Goal: Contribute content

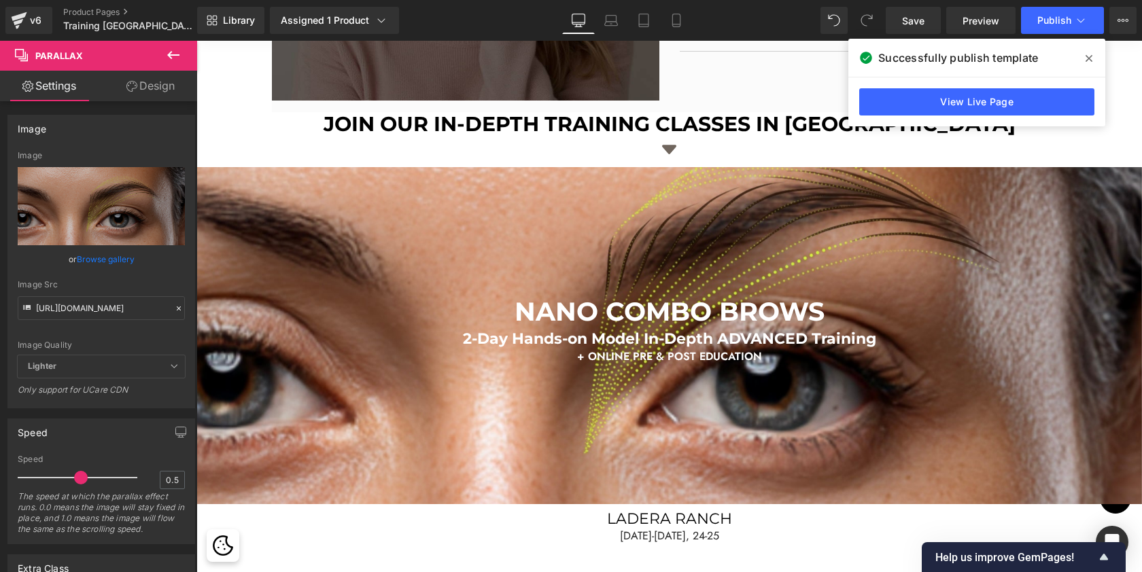
scroll to position [960, 0]
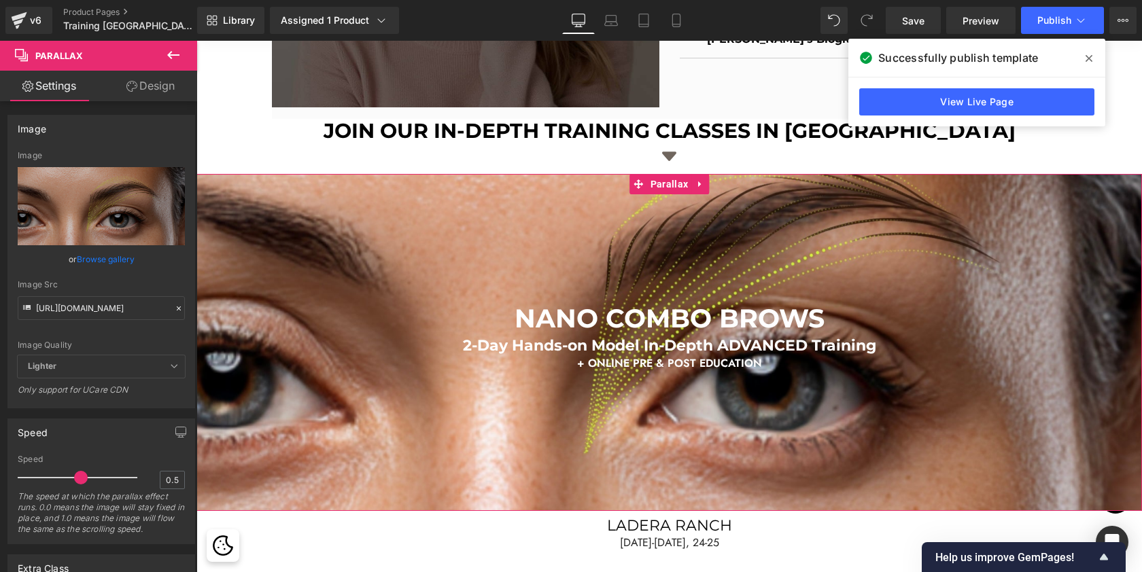
click at [116, 251] on link "Browse gallery" at bounding box center [106, 259] width 58 height 24
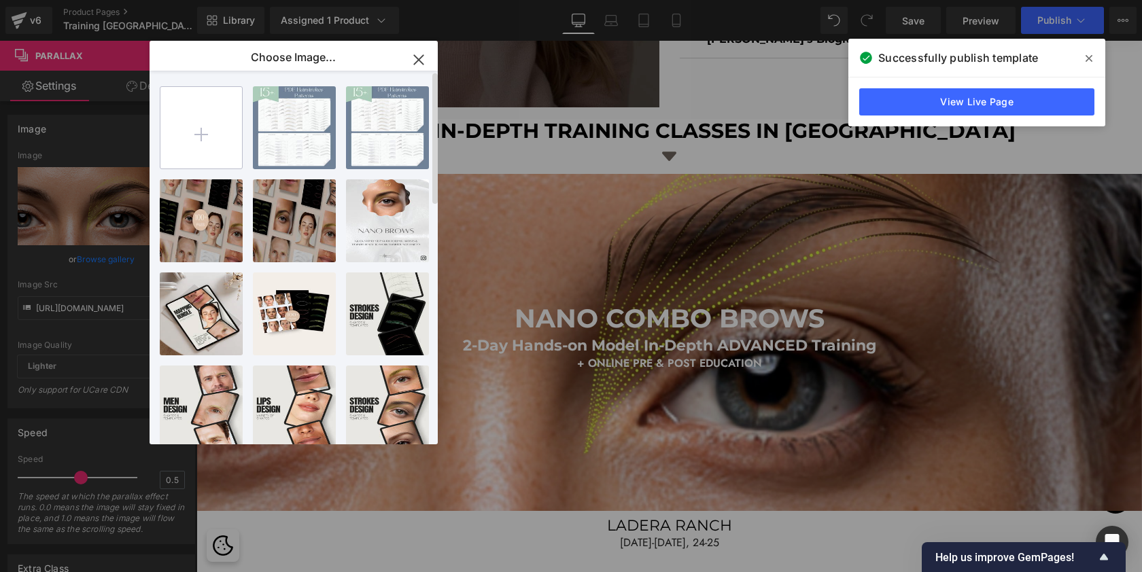
click at [208, 140] on input "file" at bounding box center [201, 128] width 82 height 82
click at [419, 58] on icon "button" at bounding box center [419, 60] width 22 height 22
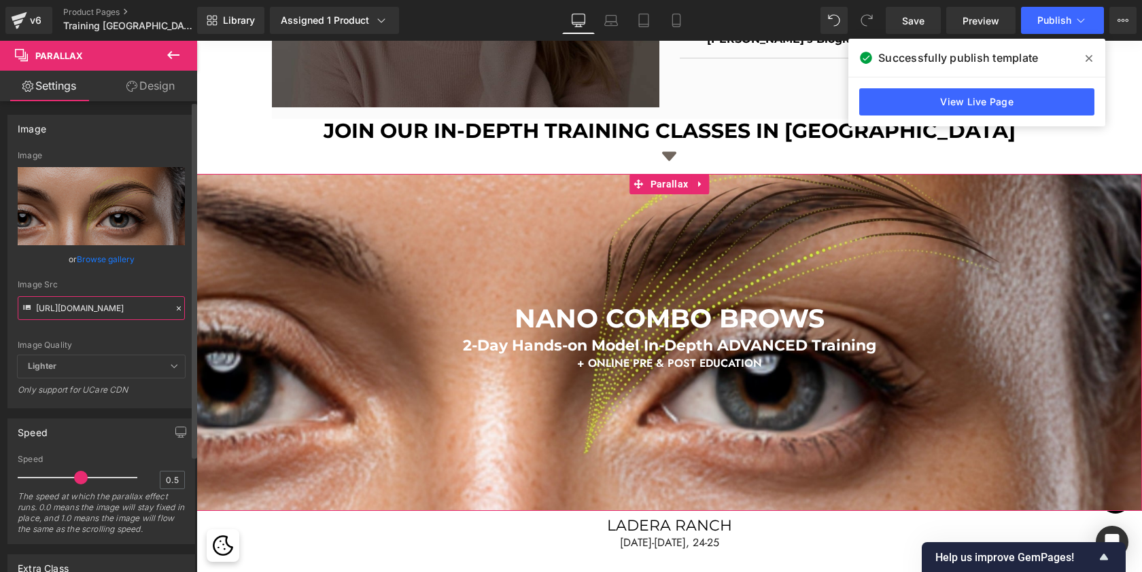
click at [99, 314] on input "[URL][DOMAIN_NAME]" at bounding box center [101, 308] width 167 height 24
paste input "nano_combo_brows_hands-on_training_[US_STATE].jpg?v=1759855208"
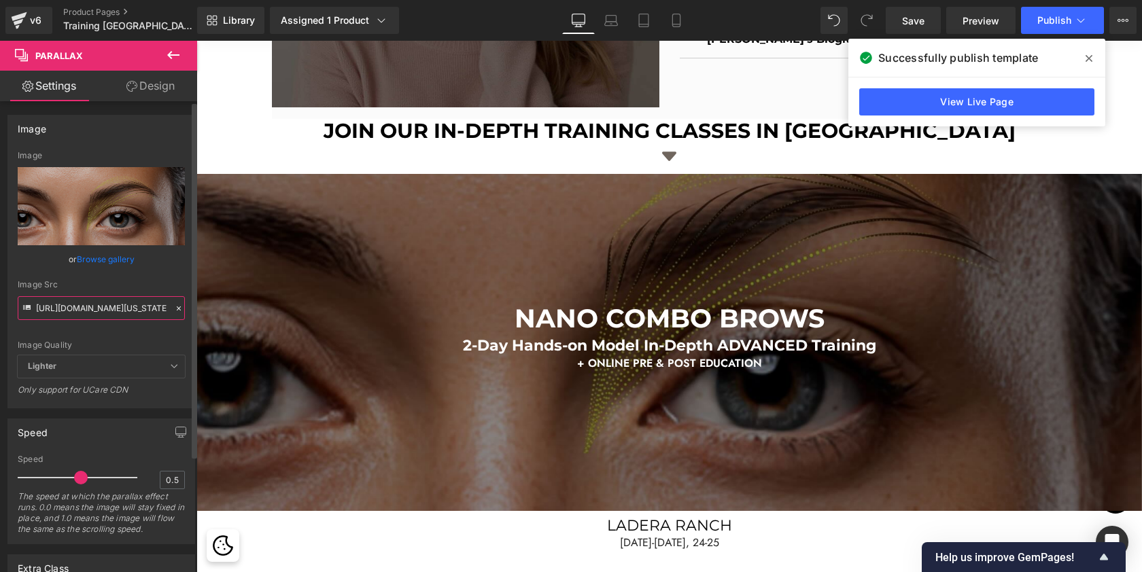
type input "[URL][DOMAIN_NAME][US_STATE]"
click at [136, 335] on div "Image Quality Lighter Lightest Lighter Lighter Lightest Only support for UCare …" at bounding box center [101, 253] width 167 height 205
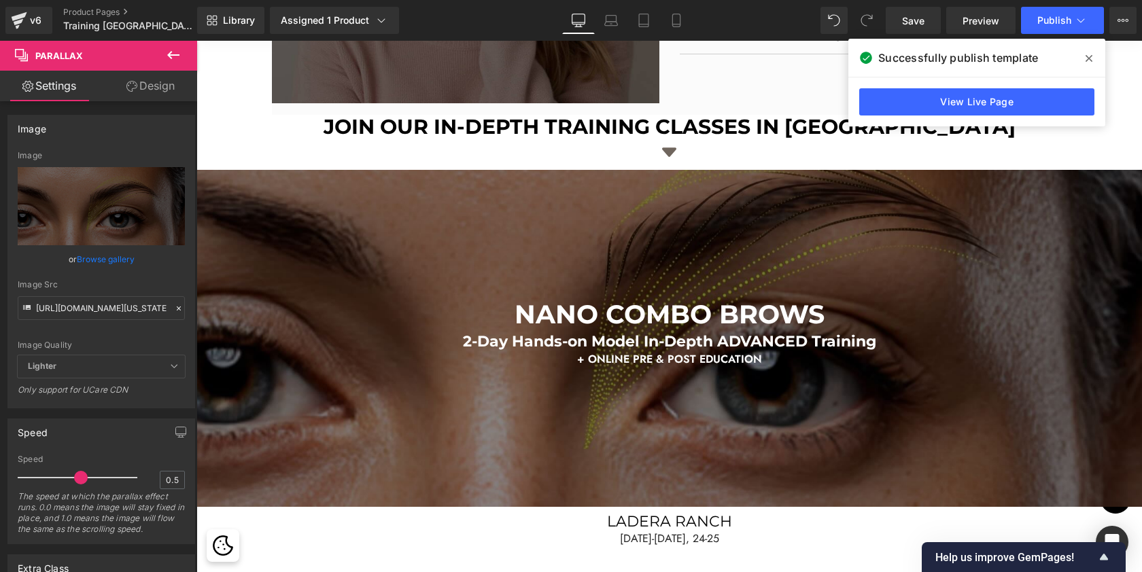
scroll to position [1004, 0]
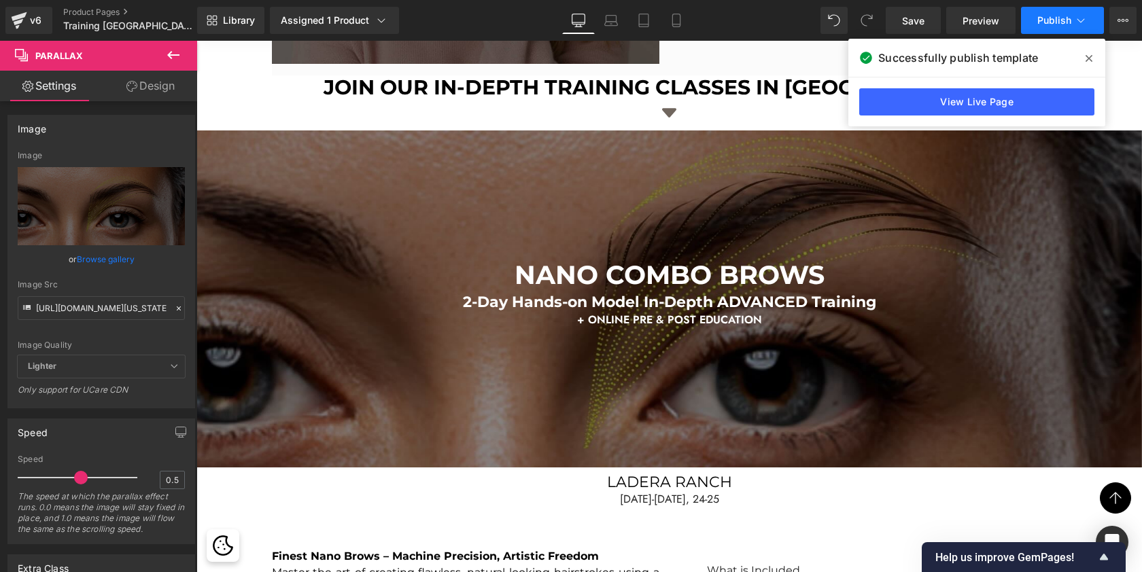
click at [1061, 16] on span "Publish" at bounding box center [1055, 20] width 34 height 11
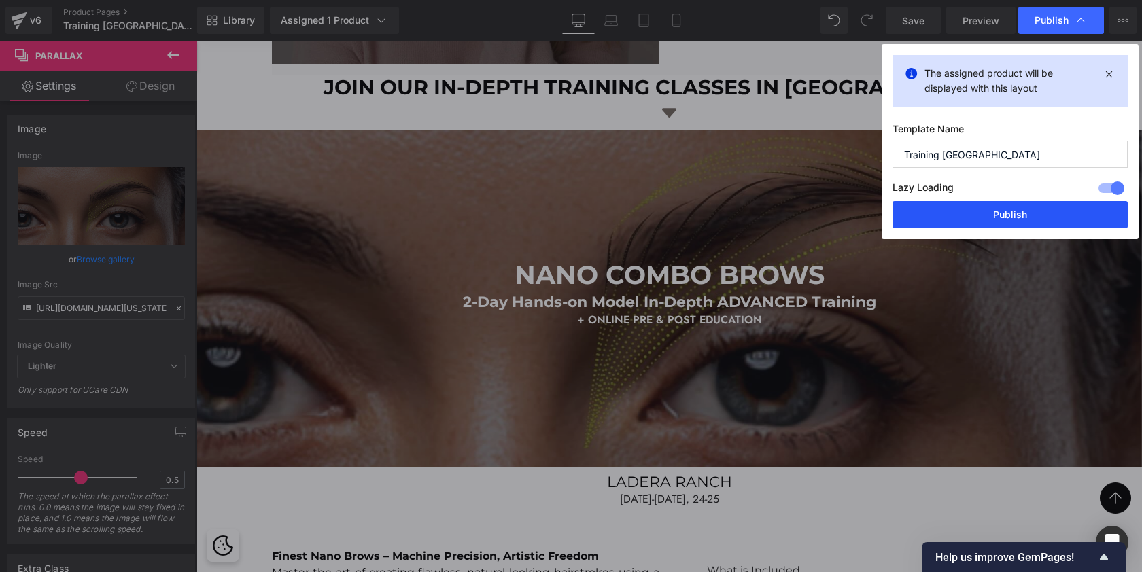
click at [1040, 221] on button "Publish" at bounding box center [1010, 214] width 235 height 27
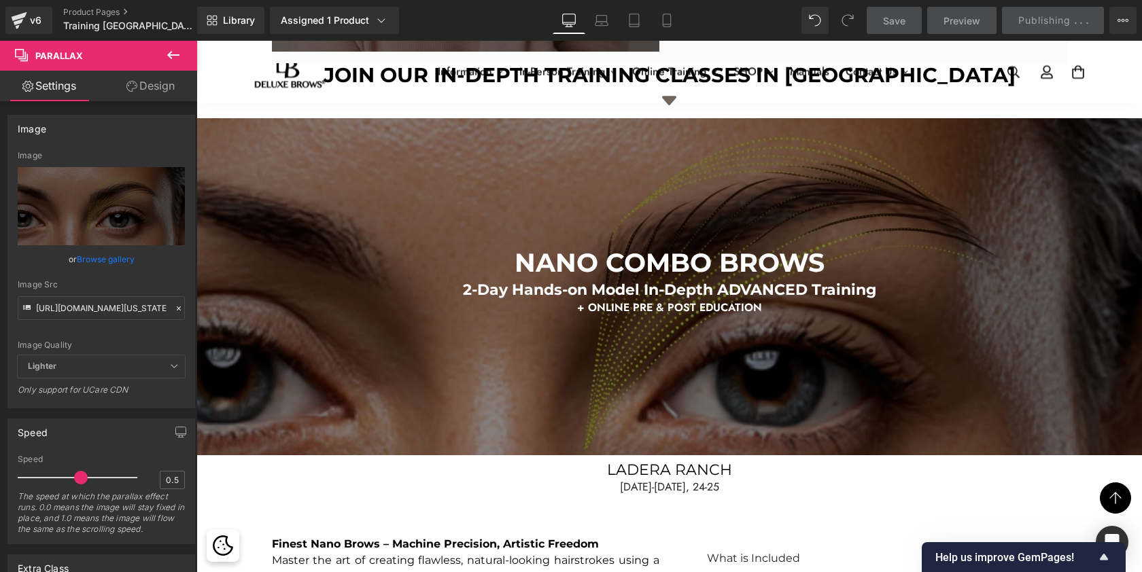
scroll to position [984, 0]
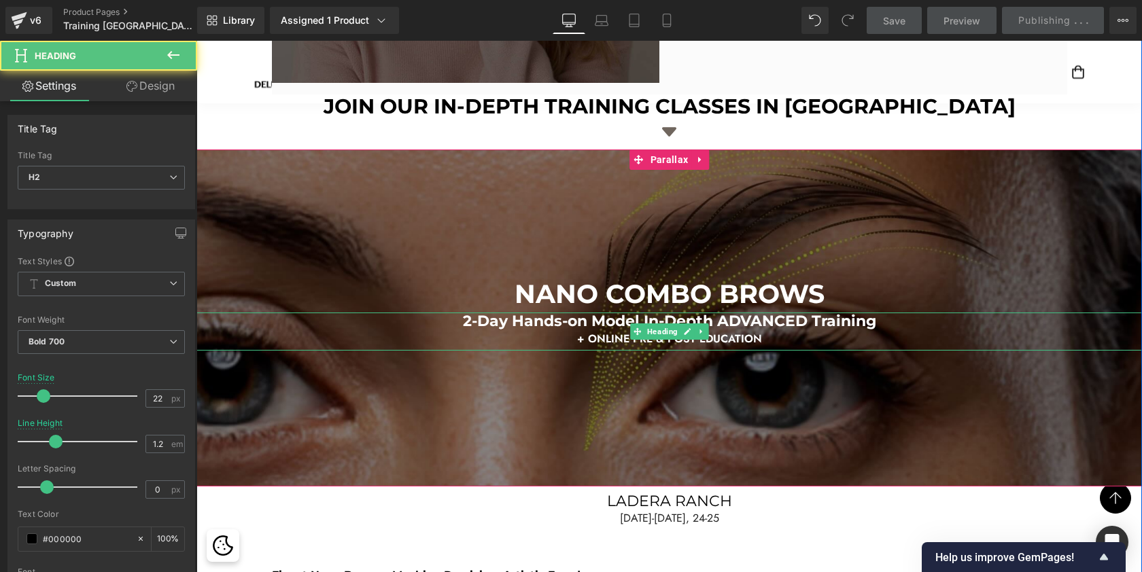
click at [804, 328] on span "2-Day Hands-on Model In-Depth ADVANCED Training" at bounding box center [669, 321] width 413 height 18
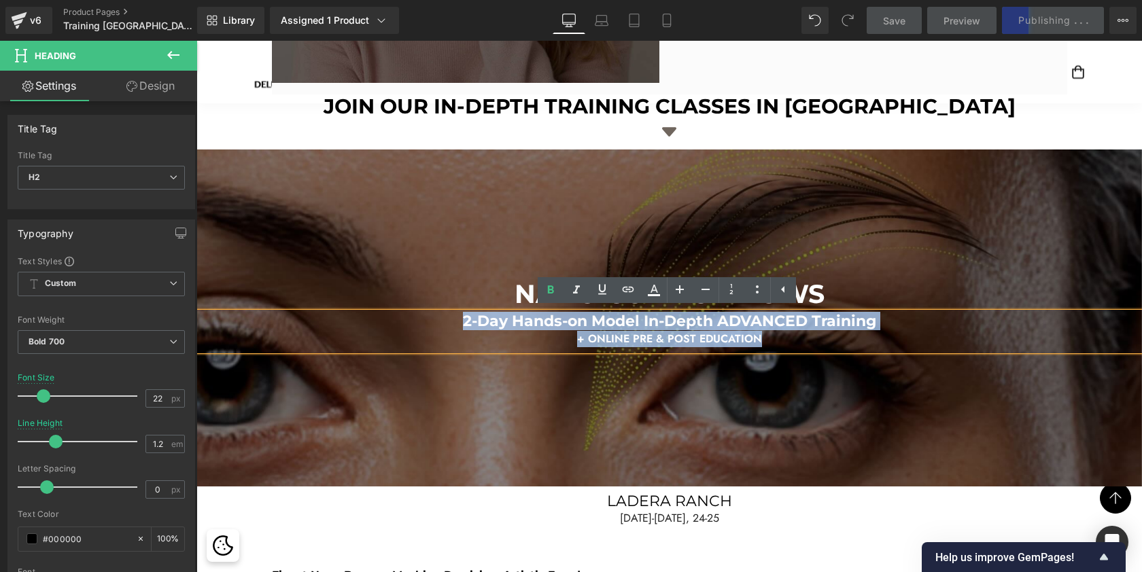
drag, startPoint x: 774, startPoint y: 339, endPoint x: 460, endPoint y: 320, distance: 314.7
click at [460, 320] on div "2-Day Hands-on Model In-Depth ADVANCED Training + ONLINE PRE & POST EDUCATION" at bounding box center [669, 331] width 946 height 37
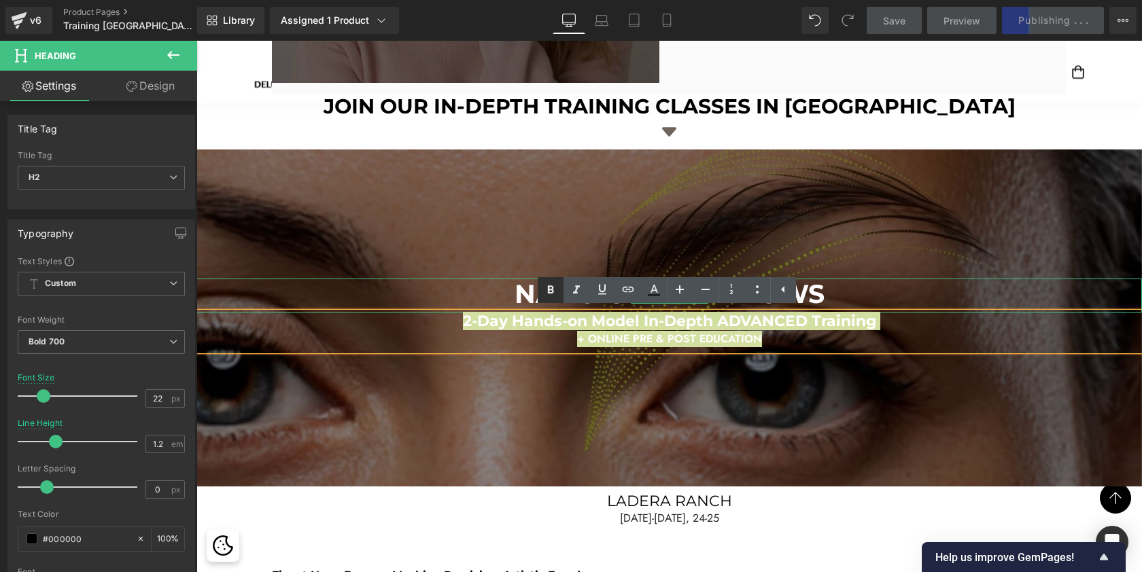
click at [552, 288] on icon at bounding box center [550, 290] width 6 height 8
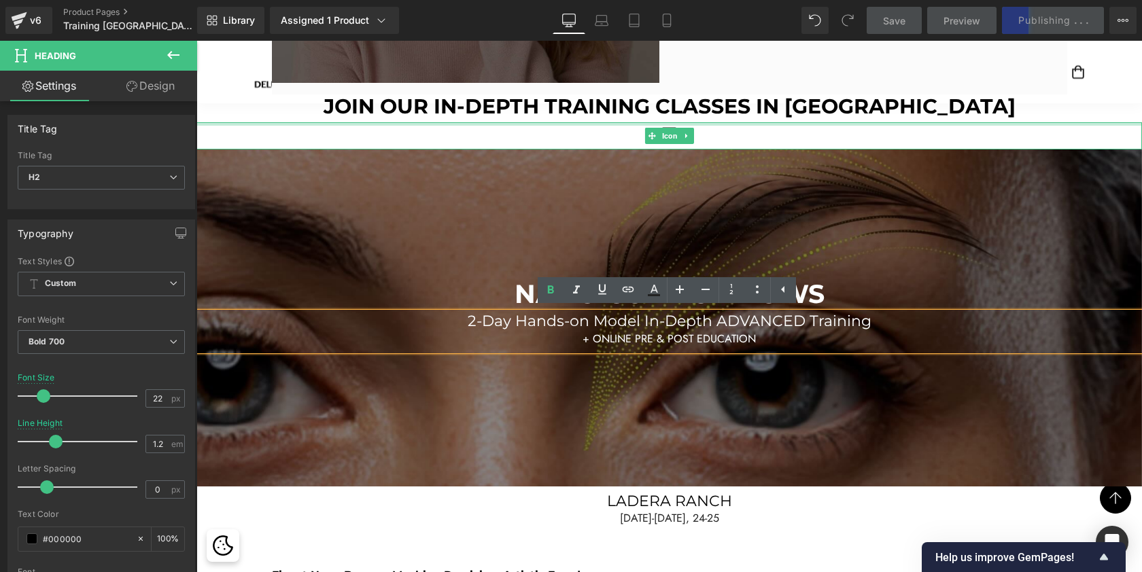
click at [1008, 123] on div "Icon" at bounding box center [669, 135] width 946 height 27
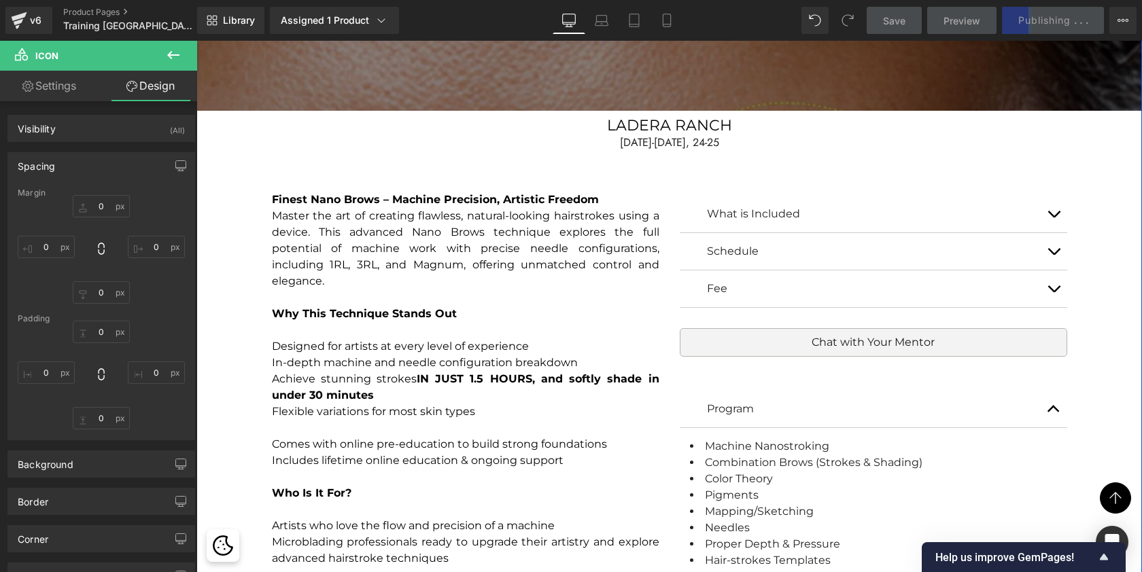
scroll to position [1361, 0]
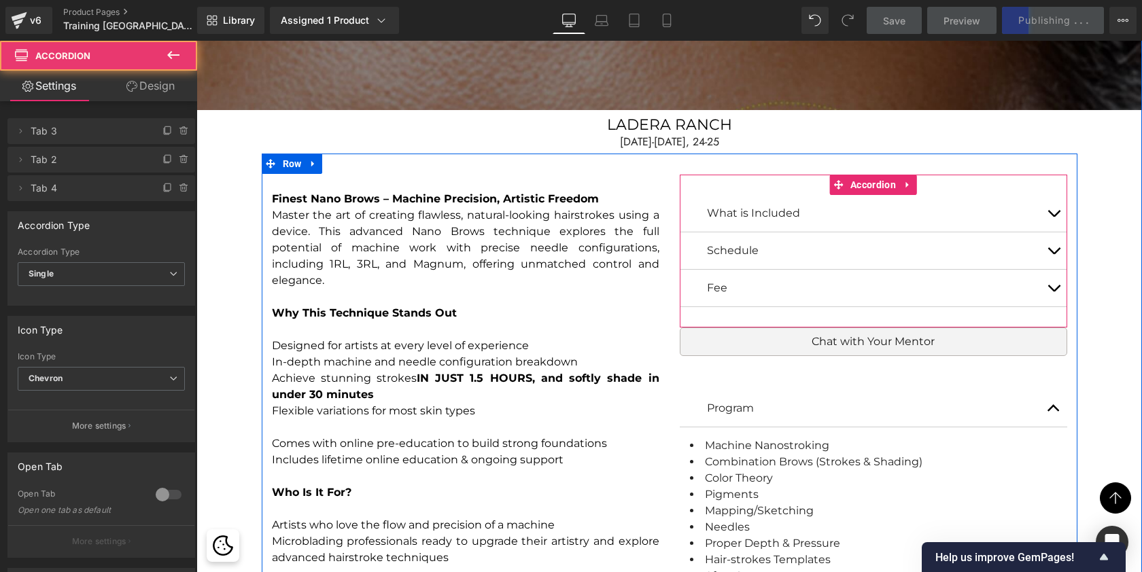
click at [1054, 292] on span "button" at bounding box center [1054, 292] width 0 height 0
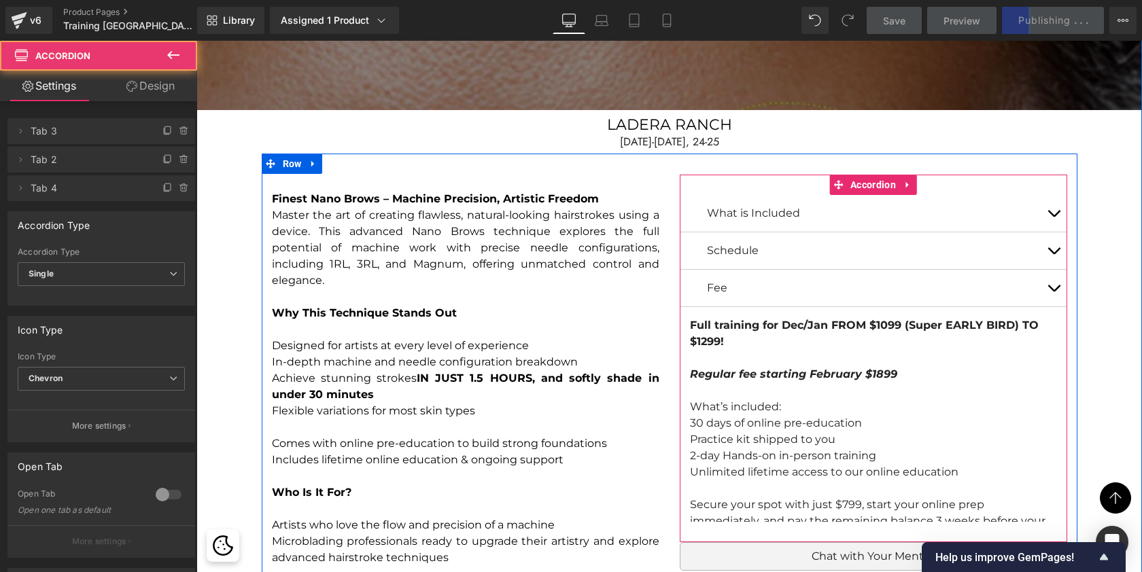
scroll to position [8637, 940]
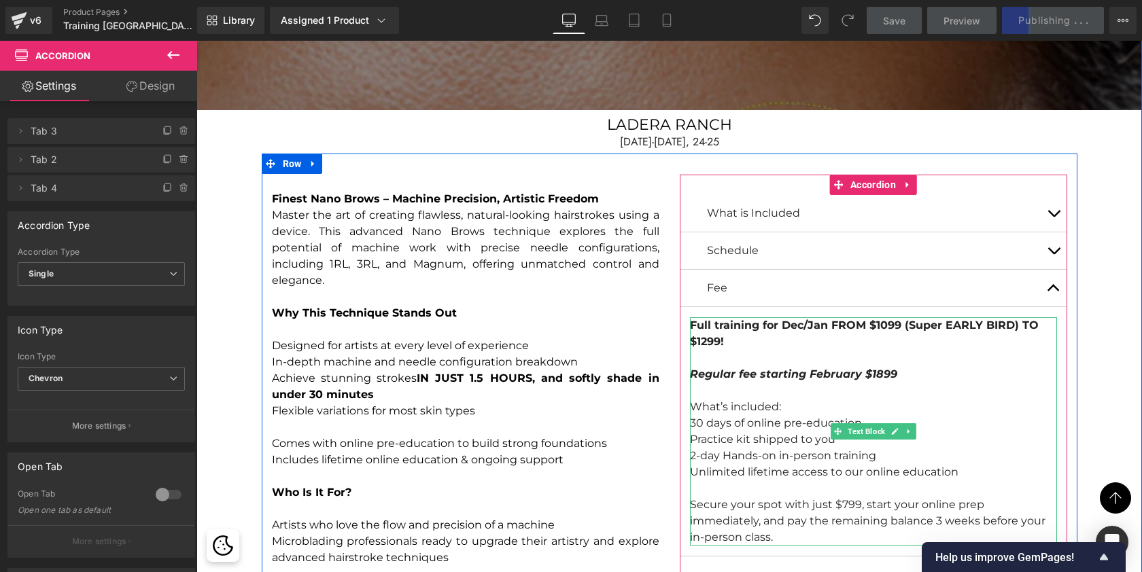
click at [793, 337] on div "Full training for Dec/Jan FROM $1099 (Super EARLY BIRD) TO $1299! Regular fee s…" at bounding box center [873, 432] width 367 height 228
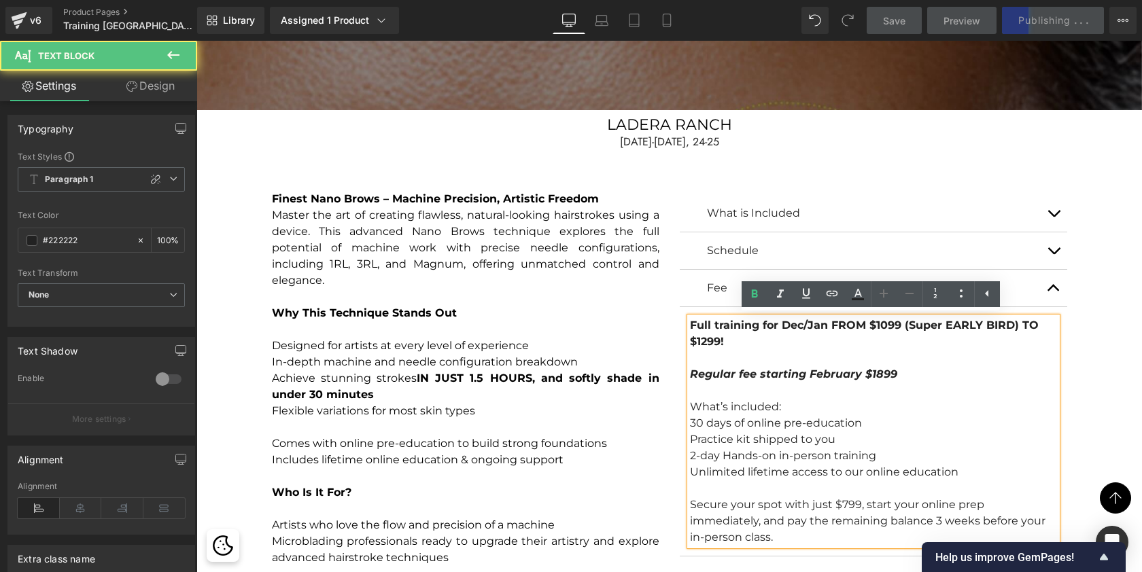
click at [882, 323] on strong "Full training for Dec/Jan FROM $1099 (Super EARLY BIRD) TO $1299!" at bounding box center [864, 333] width 349 height 29
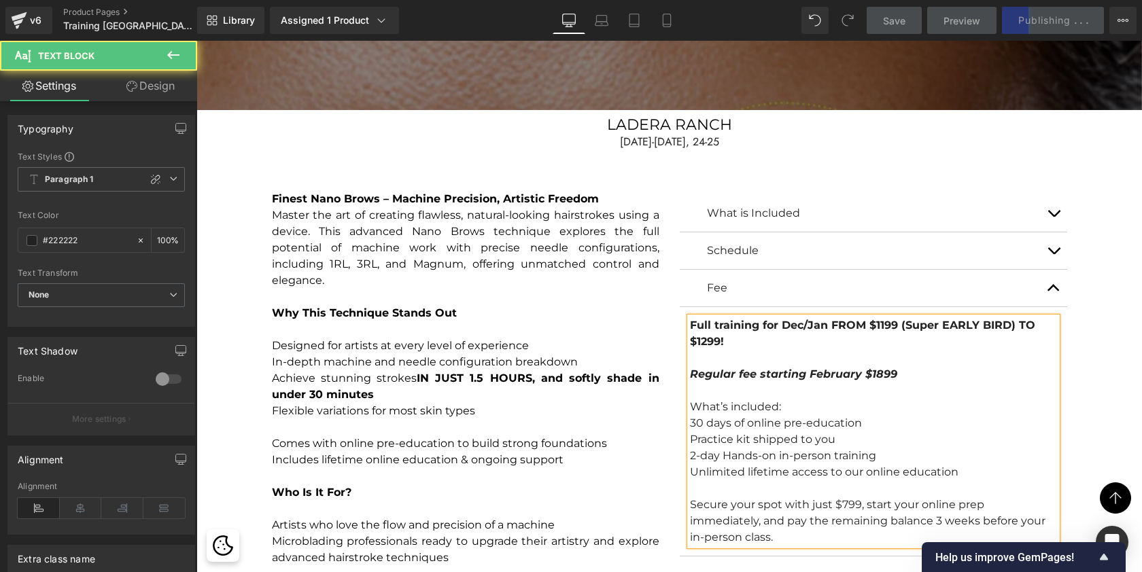
drag, startPoint x: 897, startPoint y: 323, endPoint x: 902, endPoint y: 339, distance: 17.0
click at [902, 339] on div "Full training for Dec/Jan FROM $1199 (Super EARLY BIRD) TO $1299! Regular fee s…" at bounding box center [873, 432] width 367 height 228
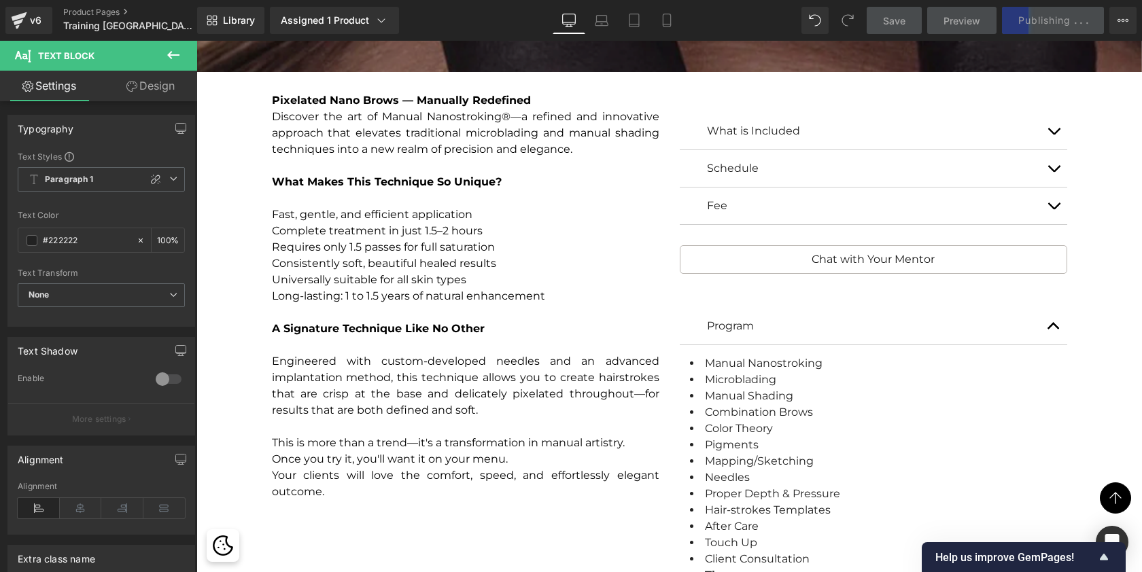
scroll to position [2786, 0]
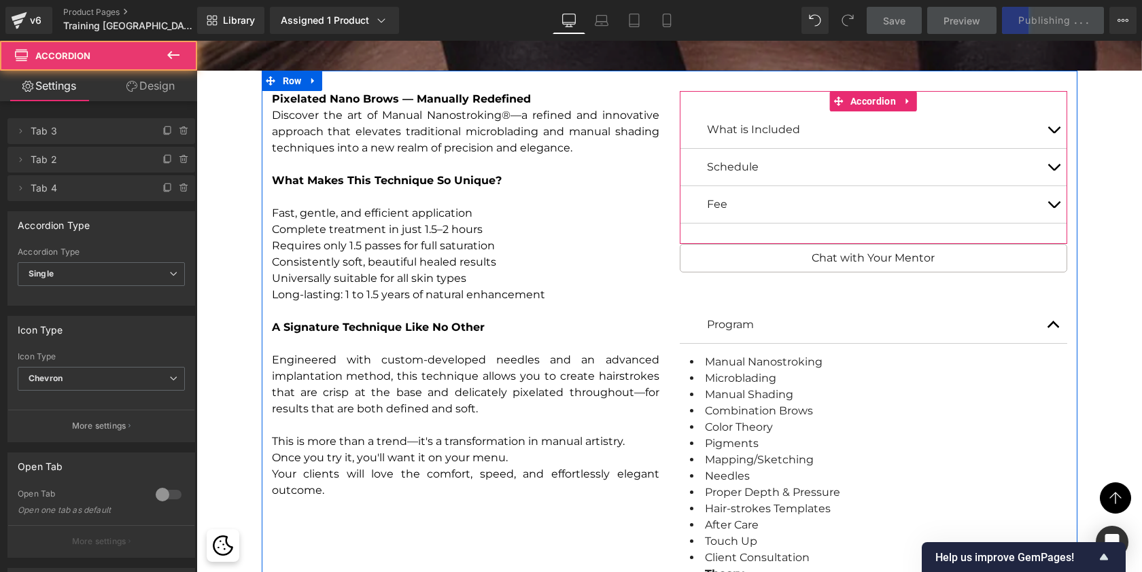
click at [1052, 202] on button "button" at bounding box center [1053, 204] width 27 height 37
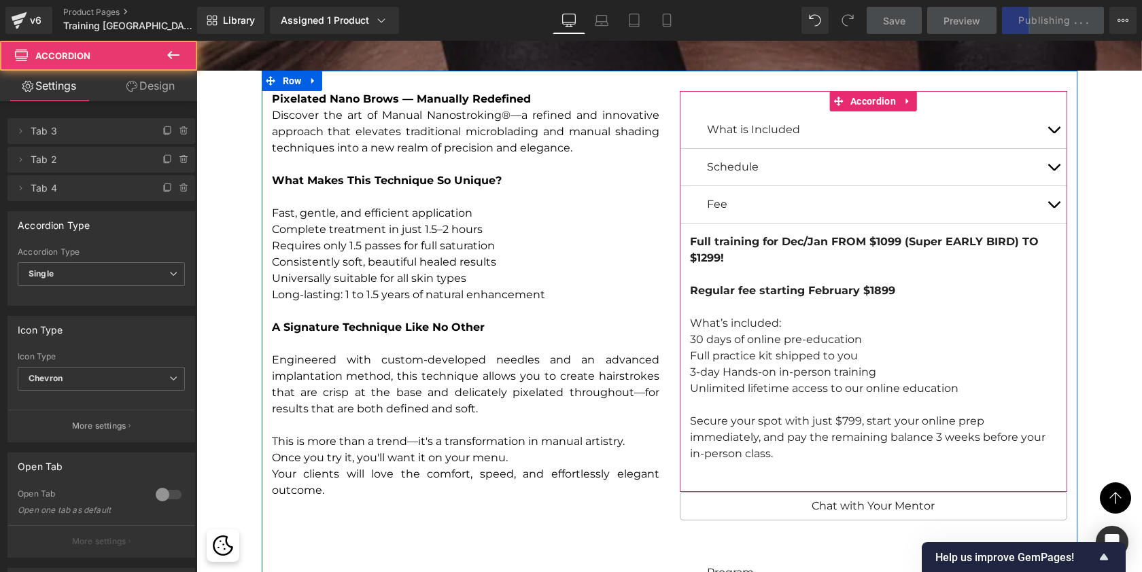
scroll to position [8870, 940]
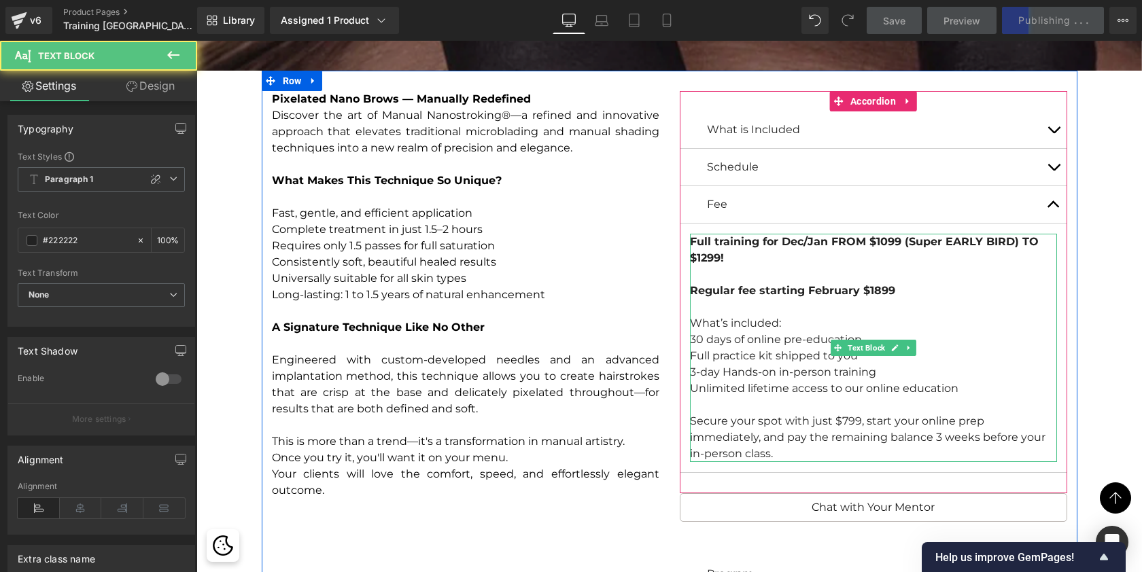
drag, startPoint x: 904, startPoint y: 236, endPoint x: 904, endPoint y: 254, distance: 17.7
click at [904, 254] on div "Full training for Dec/Jan FROM $1099 (Super EARLY BIRD) TO $1299! Regular fee s…" at bounding box center [873, 348] width 367 height 228
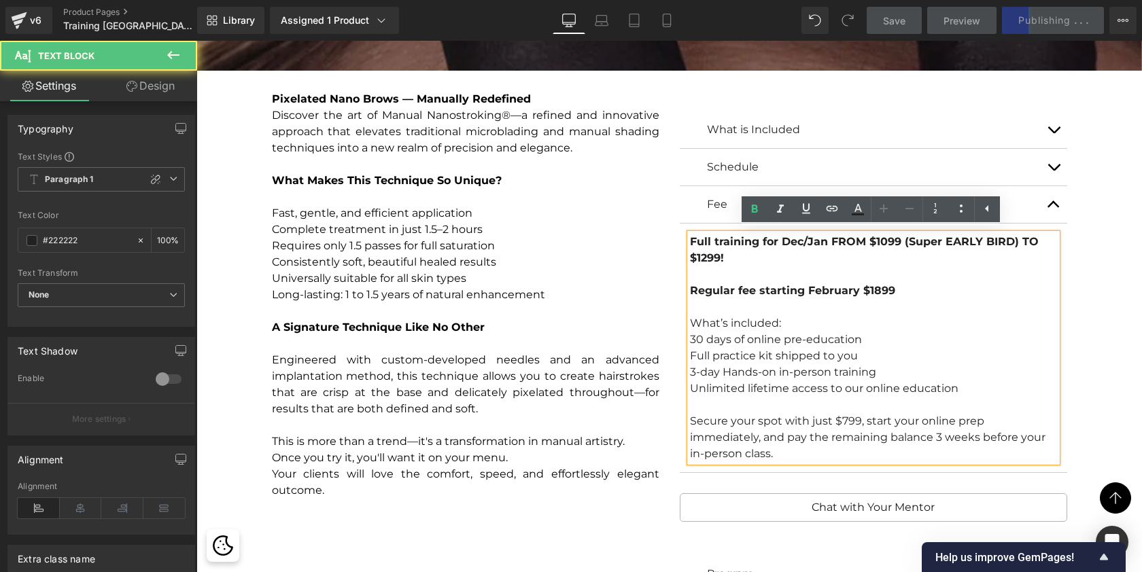
scroll to position [8854, 940]
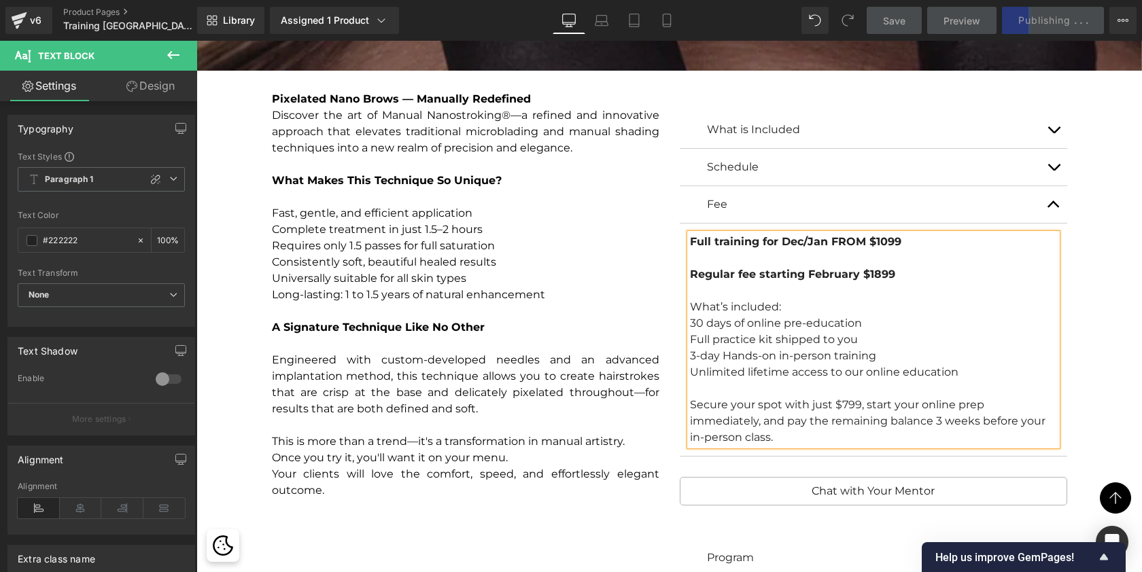
click at [883, 239] on strong "Full training for Dec/Jan FROM $1099" at bounding box center [795, 241] width 211 height 13
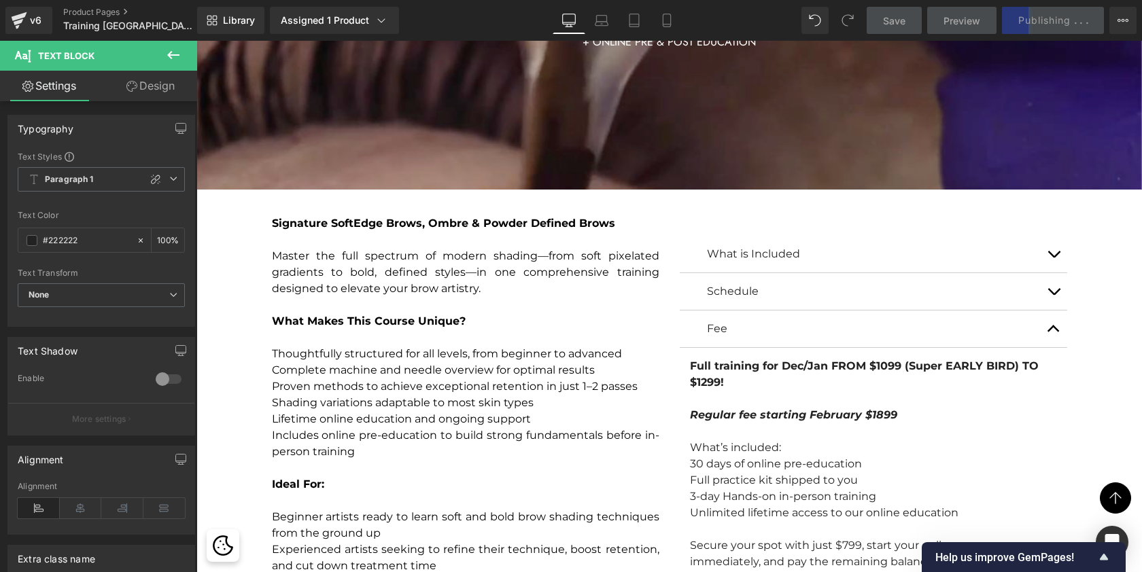
scroll to position [4088, 0]
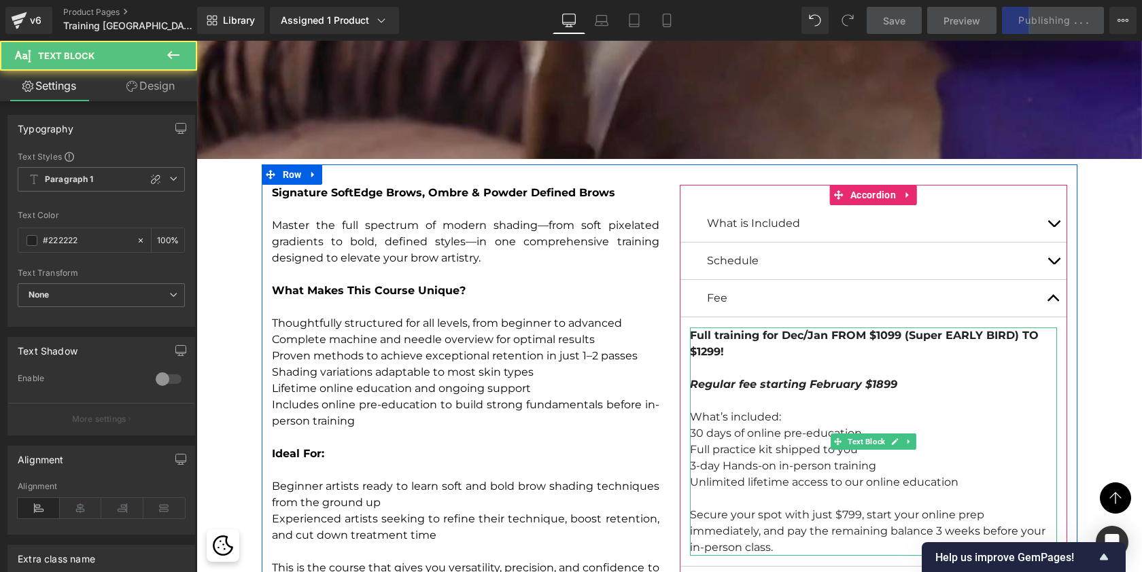
drag, startPoint x: 901, startPoint y: 330, endPoint x: 901, endPoint y: 344, distance: 13.6
click at [901, 344] on div "Full training for Dec/Jan FROM $1099 (Super EARLY BIRD) TO $1299! Regular fee s…" at bounding box center [873, 442] width 367 height 228
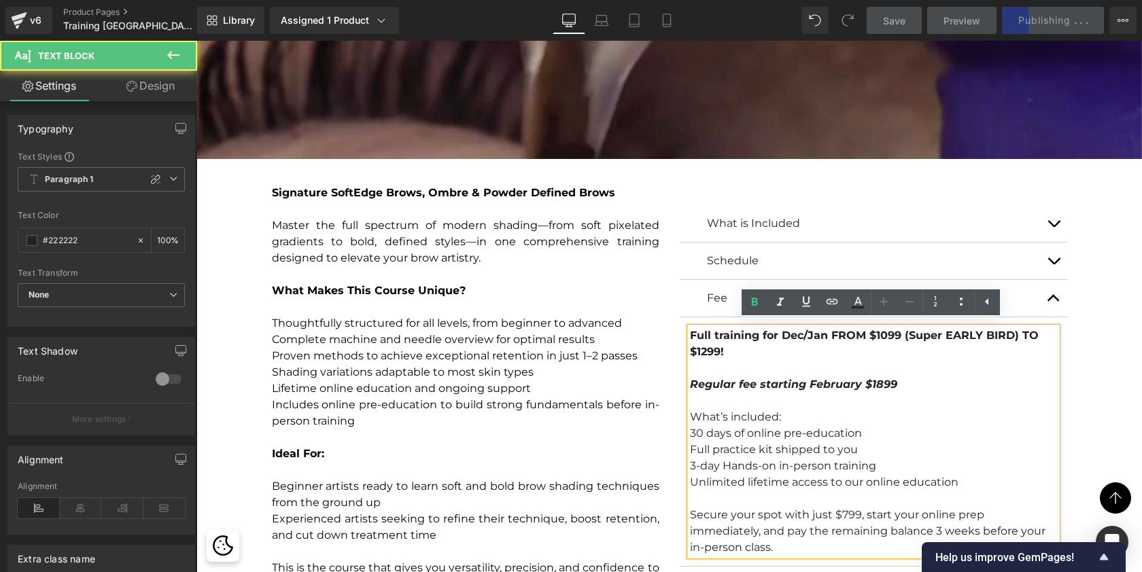
scroll to position [8837, 940]
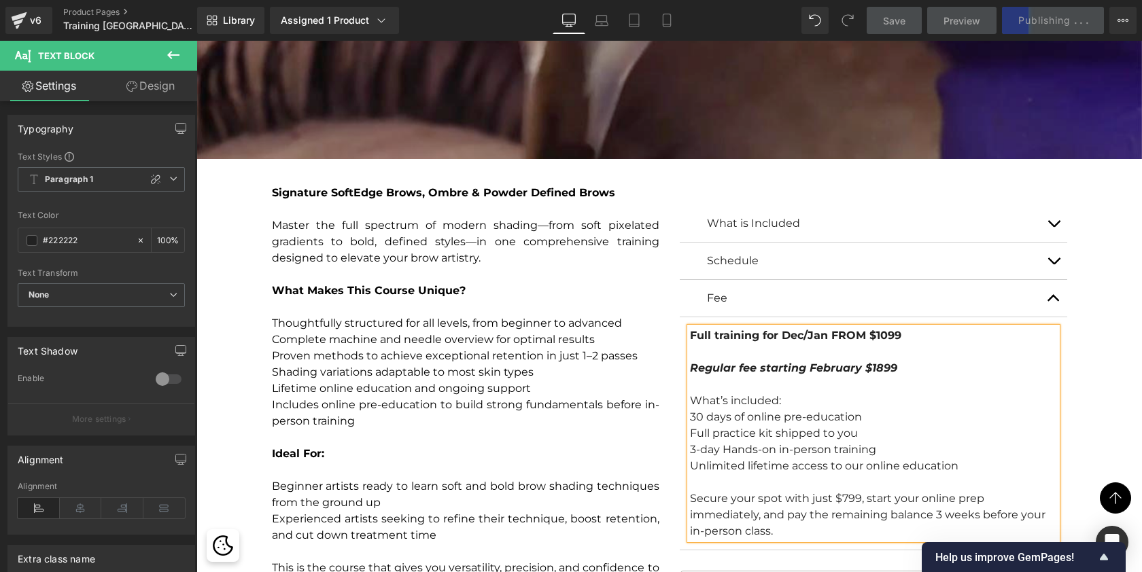
click at [886, 329] on strong "Full training for Dec/Jan FROM $1099" at bounding box center [795, 335] width 211 height 13
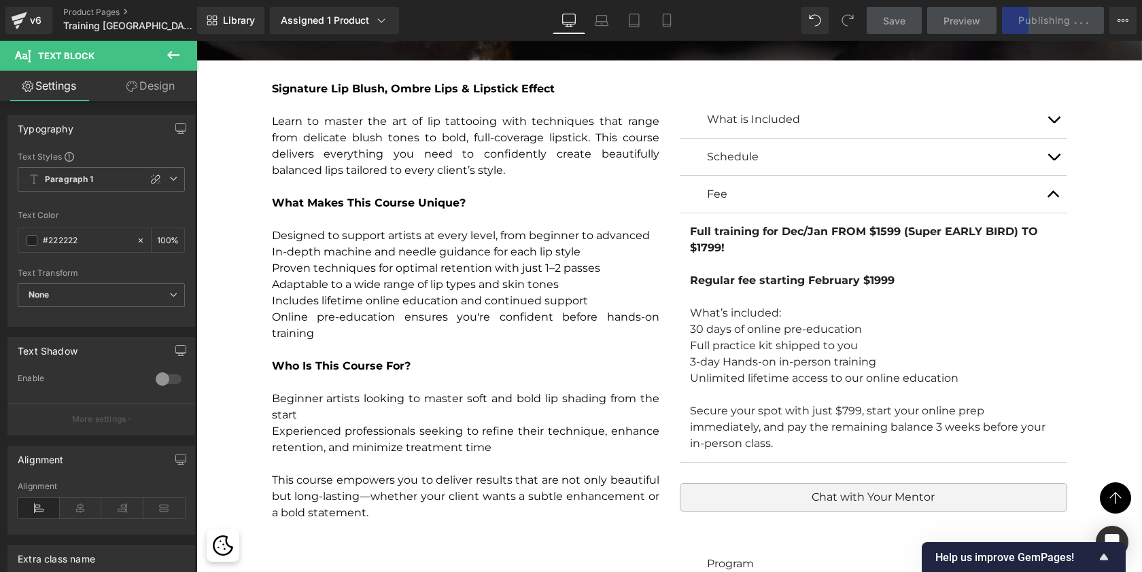
scroll to position [5286, 0]
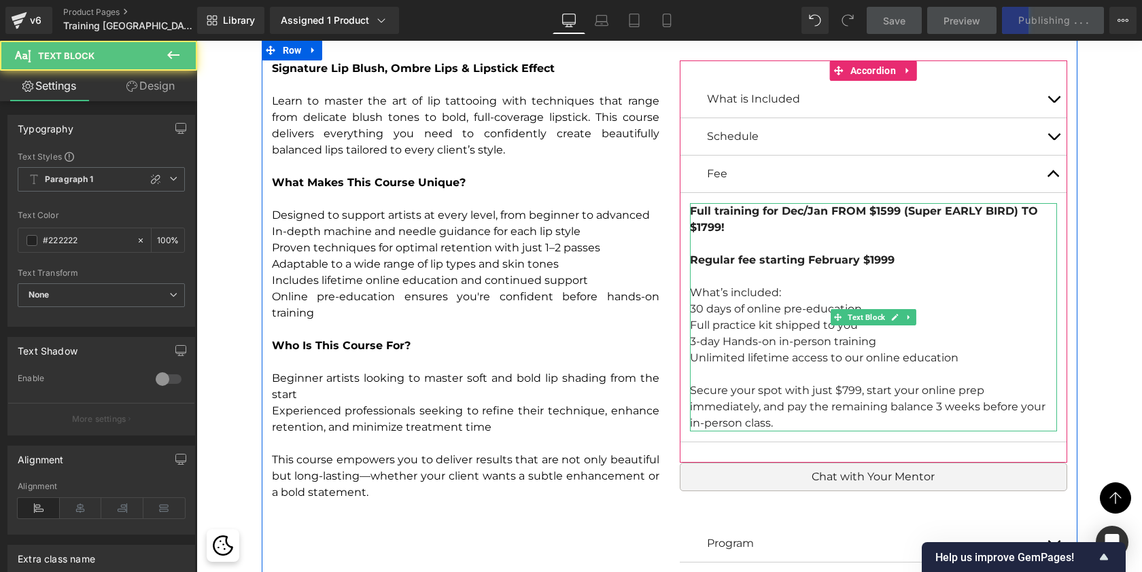
drag, startPoint x: 899, startPoint y: 205, endPoint x: 899, endPoint y: 216, distance: 10.9
click at [899, 216] on div "Full training for Dec/Jan FROM $1599 (Super EARLY BIRD) TO $1799! Regular fee s…" at bounding box center [873, 317] width 367 height 228
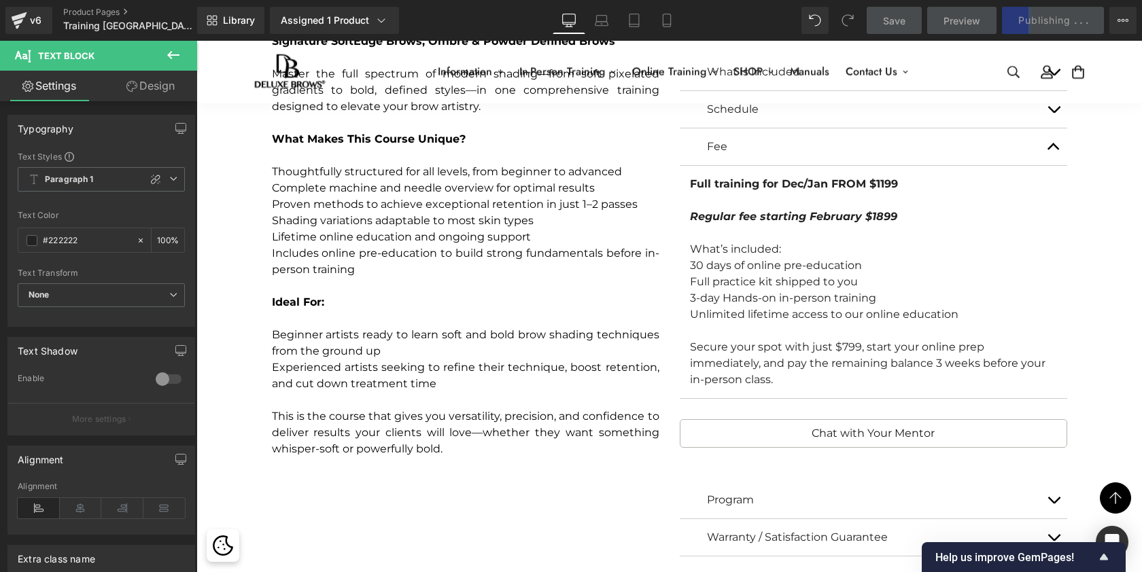
scroll to position [4236, 0]
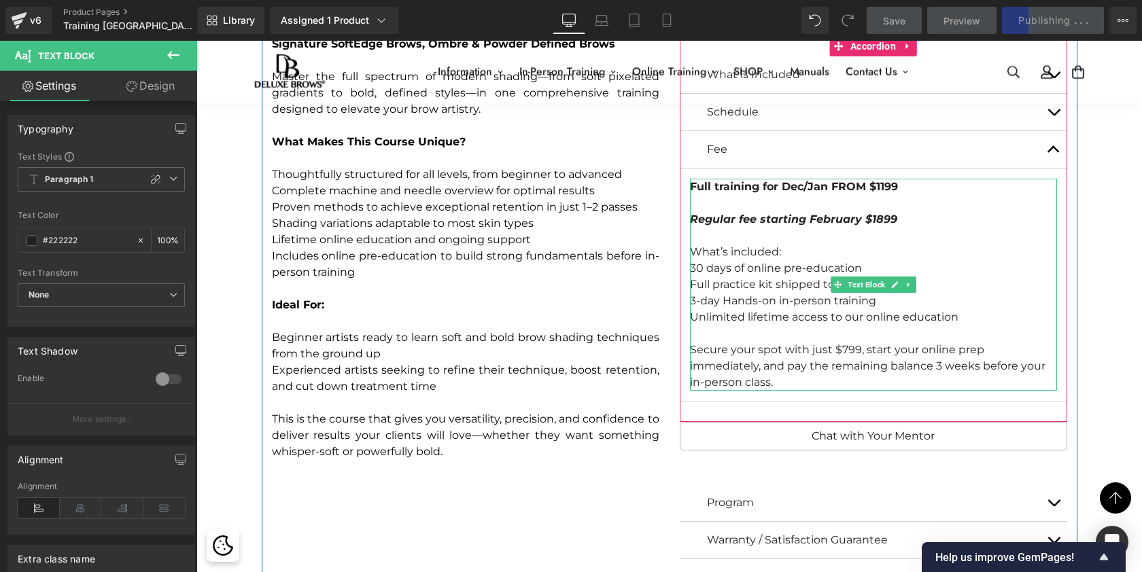
click at [804, 181] on strong "Full training for Dec/Jan FROM $1199" at bounding box center [794, 186] width 208 height 13
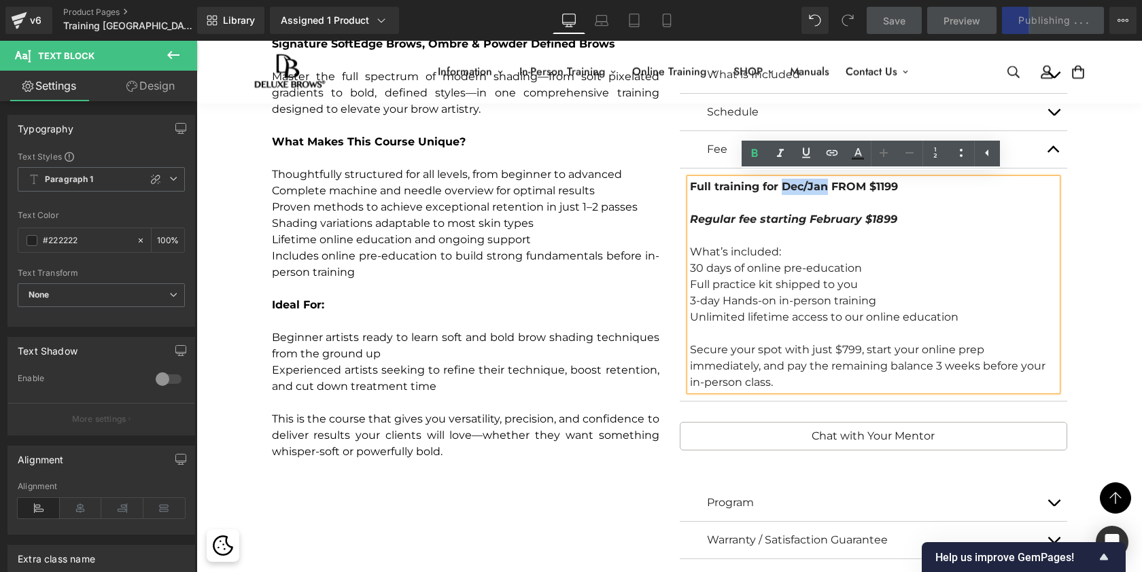
drag, startPoint x: 822, startPoint y: 184, endPoint x: 778, endPoint y: 178, distance: 44.5
click at [778, 180] on strong "Full training for Dec/Jan FROM $1199" at bounding box center [794, 186] width 208 height 13
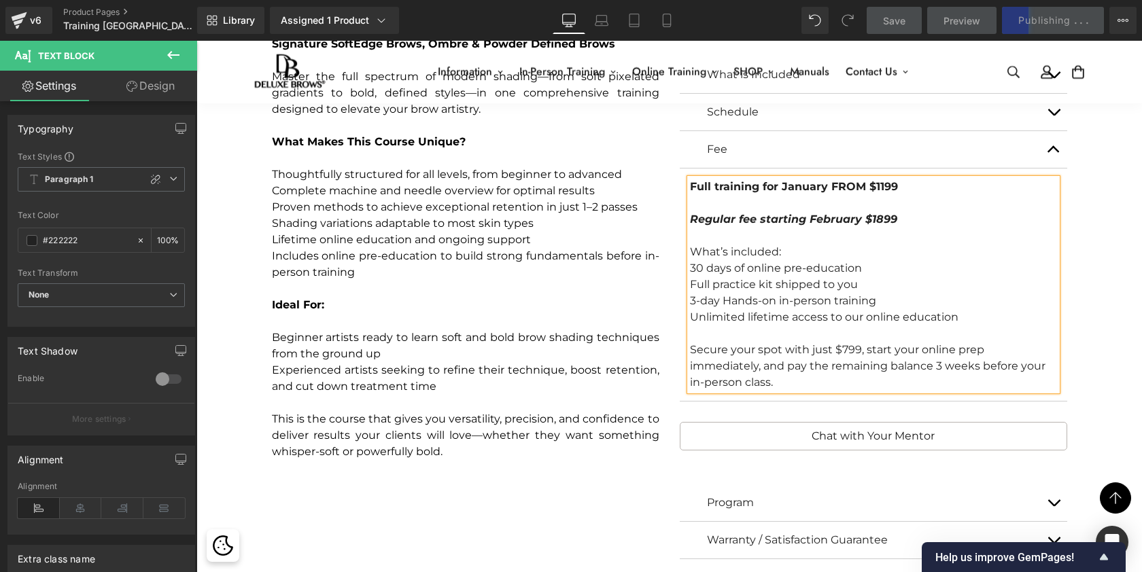
click at [840, 184] on strong "Full training for January FROM $1199" at bounding box center [794, 186] width 208 height 13
drag, startPoint x: 876, startPoint y: 179, endPoint x: 681, endPoint y: 178, distance: 195.1
click at [681, 178] on article "Full training for January $1199 Regular fee starting February $1899 What’s incl…" at bounding box center [874, 285] width 388 height 233
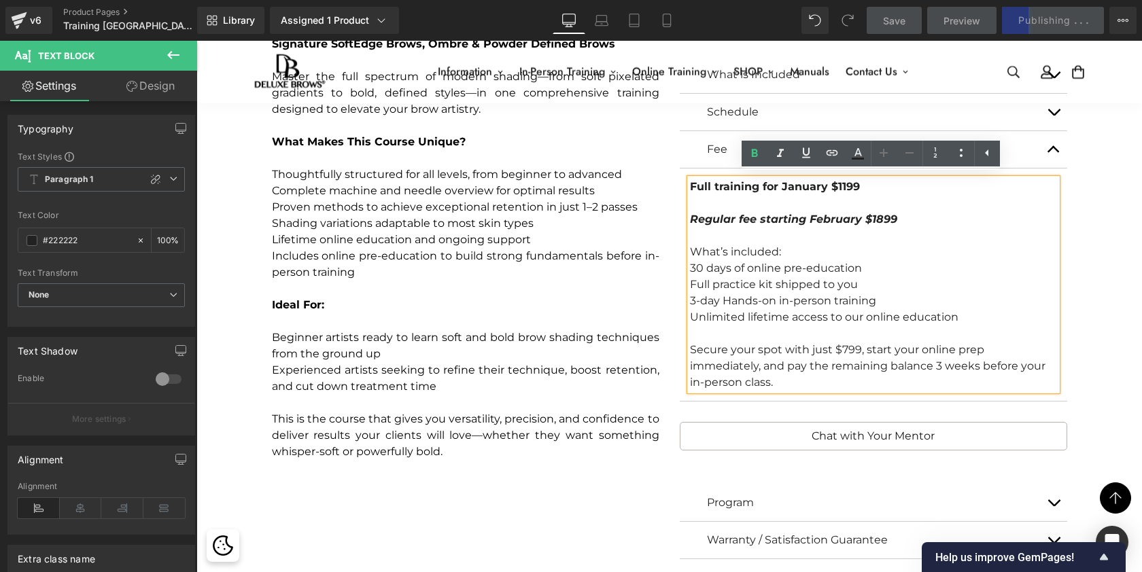
copy strong "Full training for January $1199"
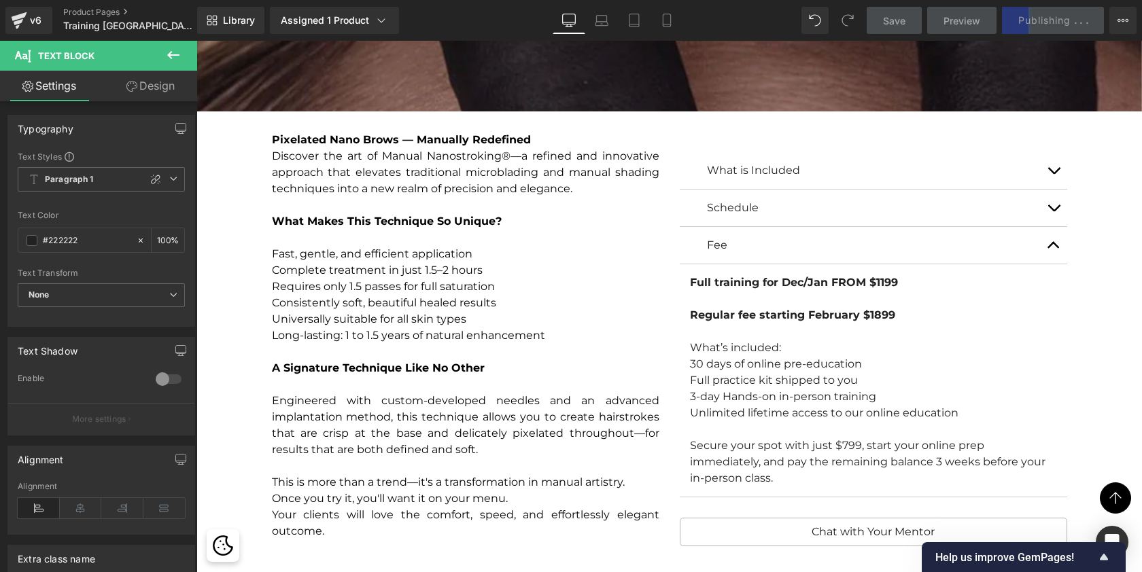
scroll to position [2739, 0]
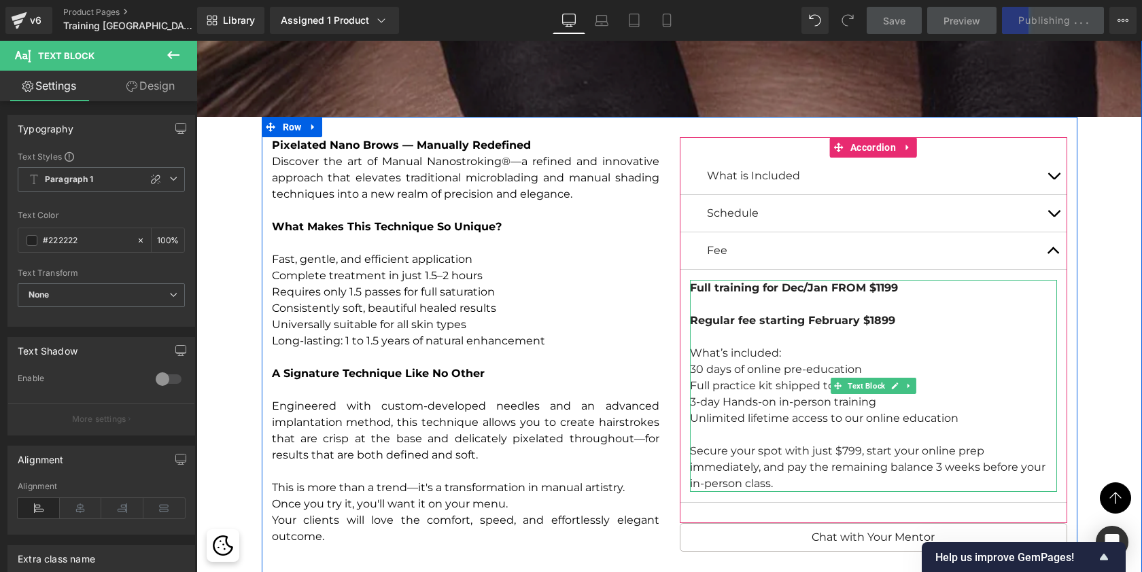
click at [842, 283] on strong "Full training for Dec/Jan FROM $1199" at bounding box center [794, 287] width 208 height 13
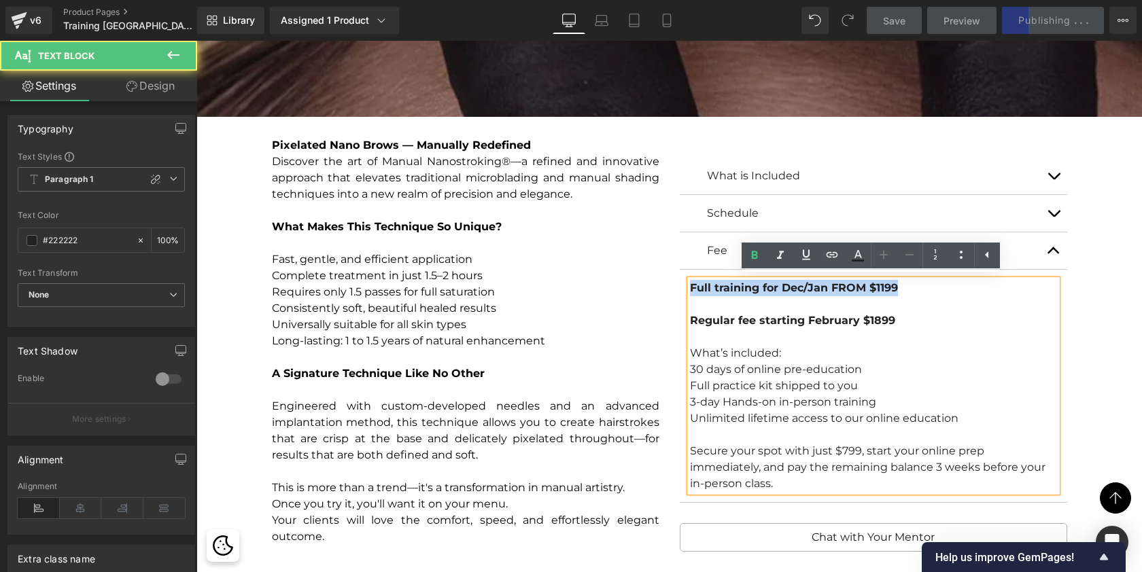
drag, startPoint x: 900, startPoint y: 286, endPoint x: 661, endPoint y: 288, distance: 239.3
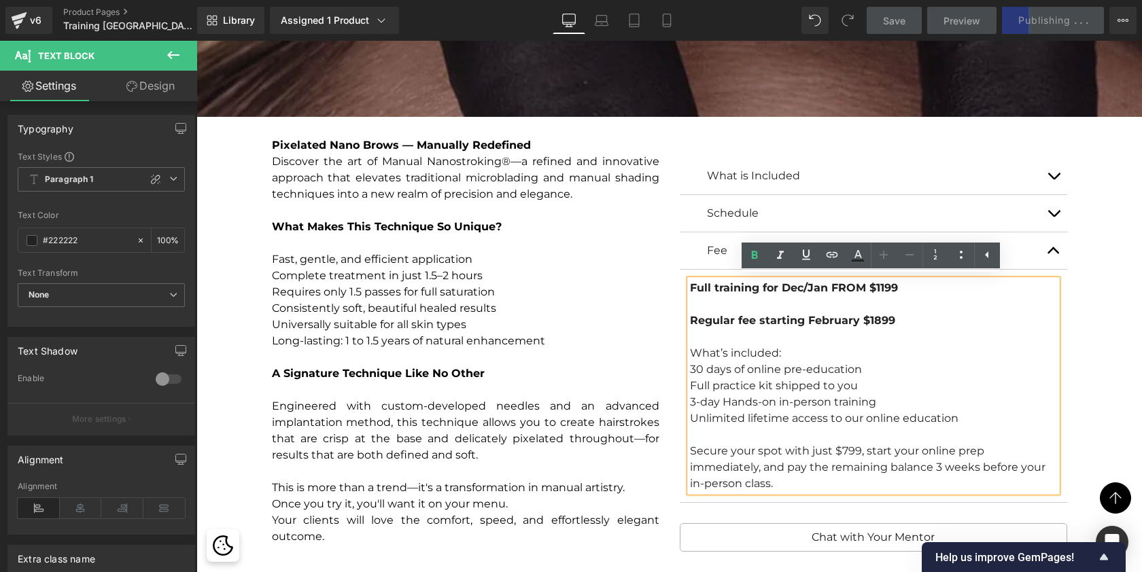
click at [736, 292] on div "Full training for Dec/Jan FROM $1199 Regular fee starting February $1899 What’s…" at bounding box center [873, 386] width 367 height 212
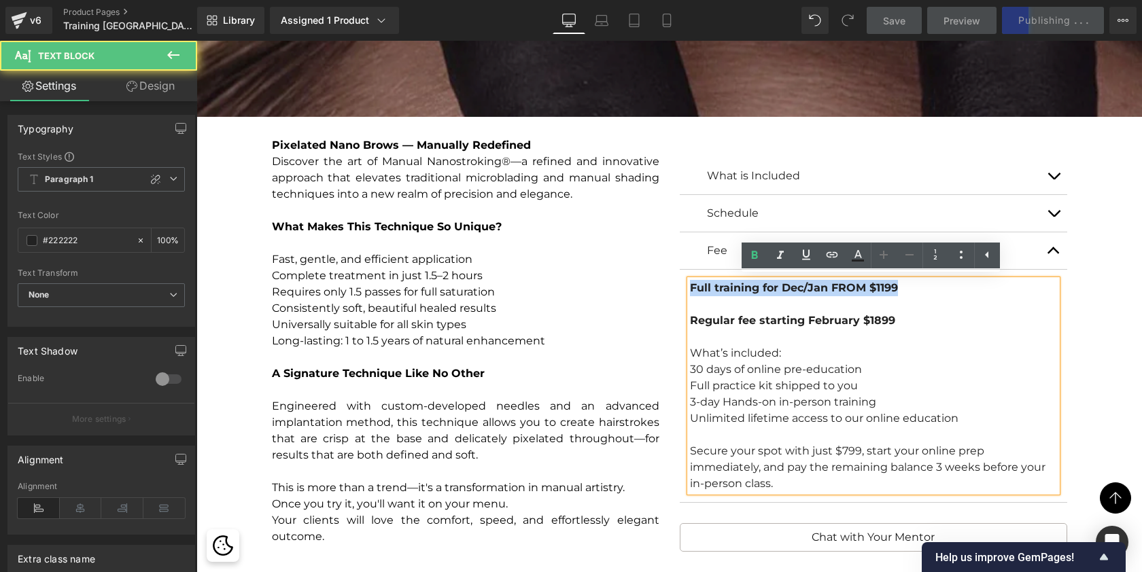
drag, startPoint x: 686, startPoint y: 281, endPoint x: 939, endPoint y: 282, distance: 252.9
click at [939, 282] on div "Full training for Dec/Jan FROM $1199 Regular fee starting February $1899 What’s…" at bounding box center [873, 386] width 367 height 212
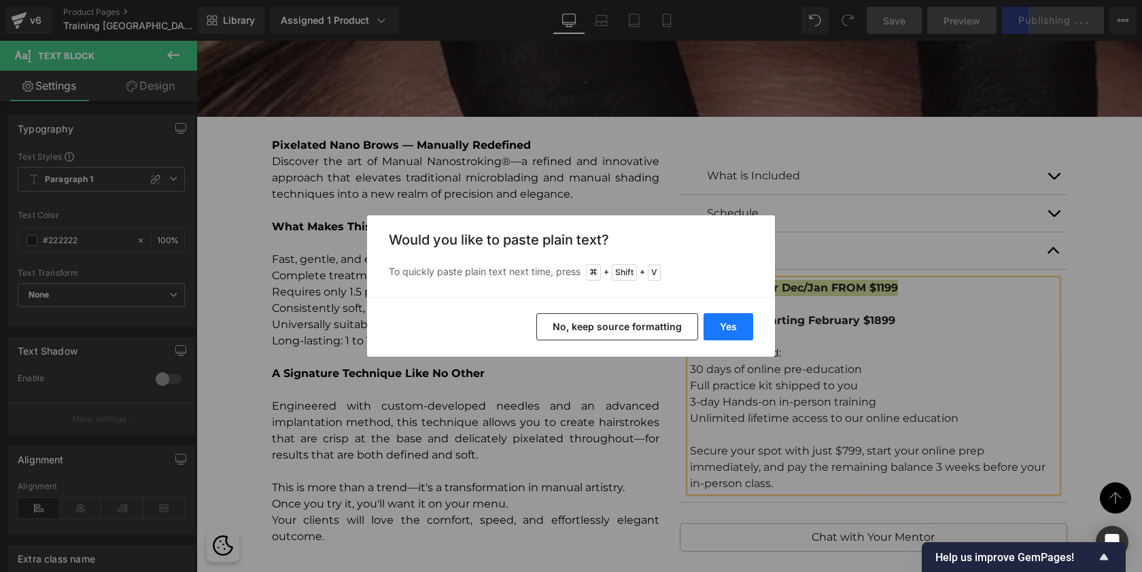
click at [732, 332] on button "Yes" at bounding box center [729, 326] width 50 height 27
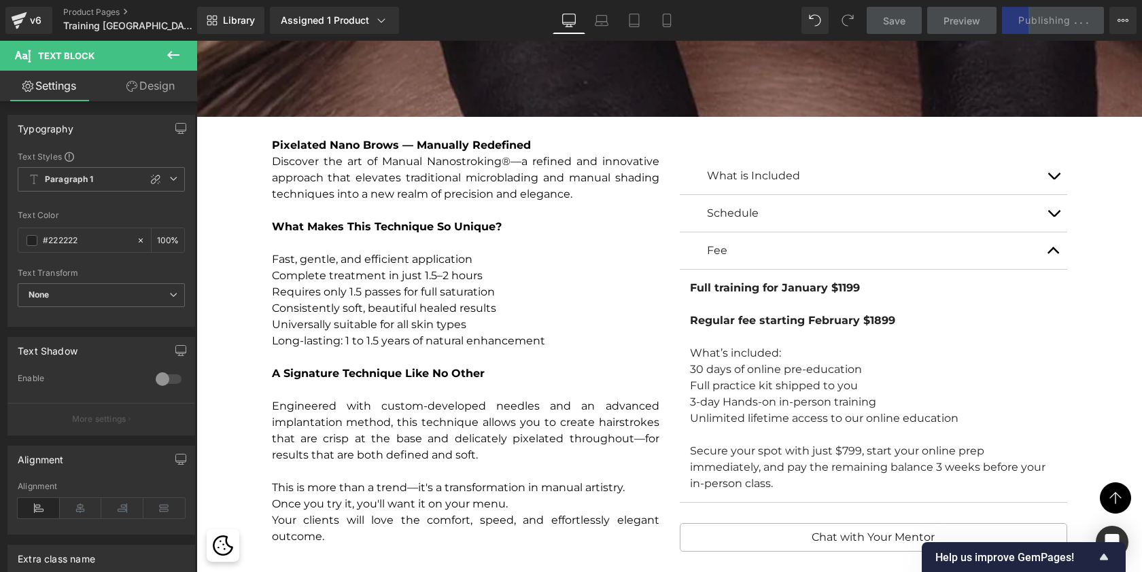
scroll to position [8821, 940]
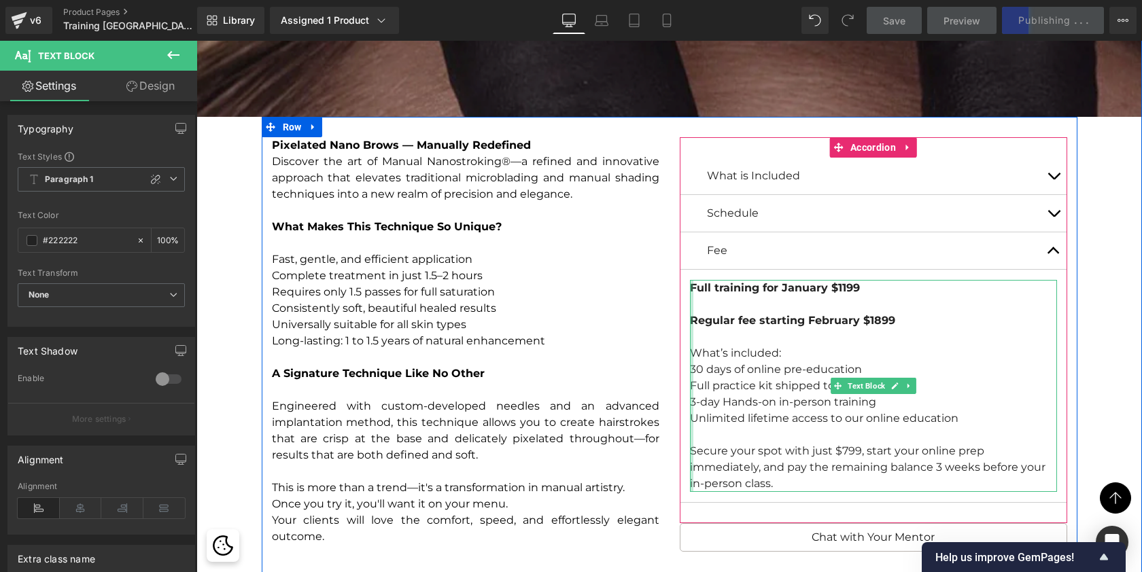
click at [690, 280] on div at bounding box center [691, 386] width 3 height 212
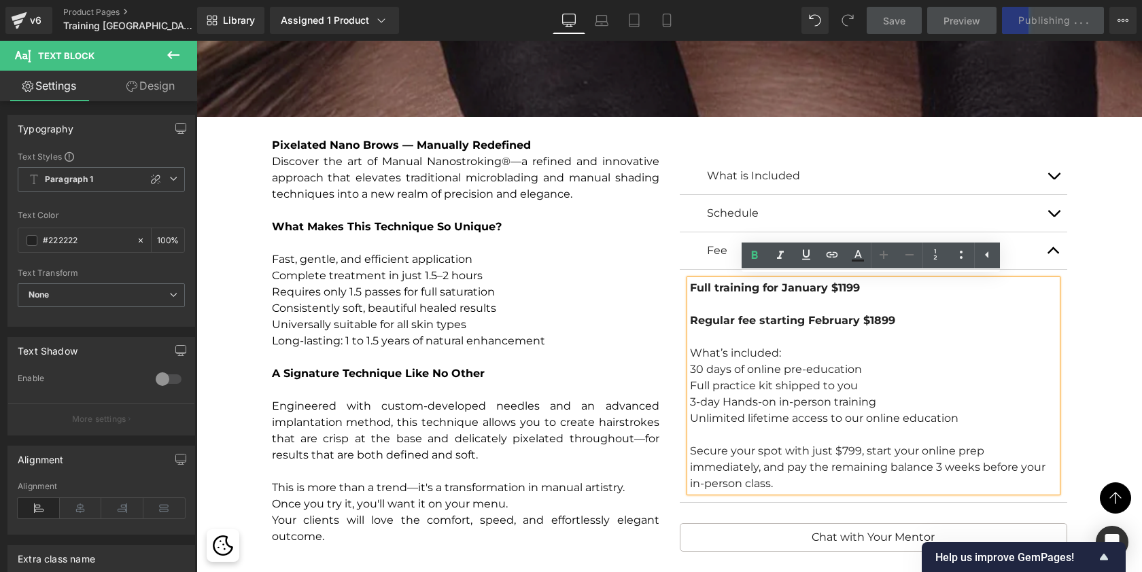
click at [692, 287] on span "Full training for January $1199" at bounding box center [775, 287] width 170 height 13
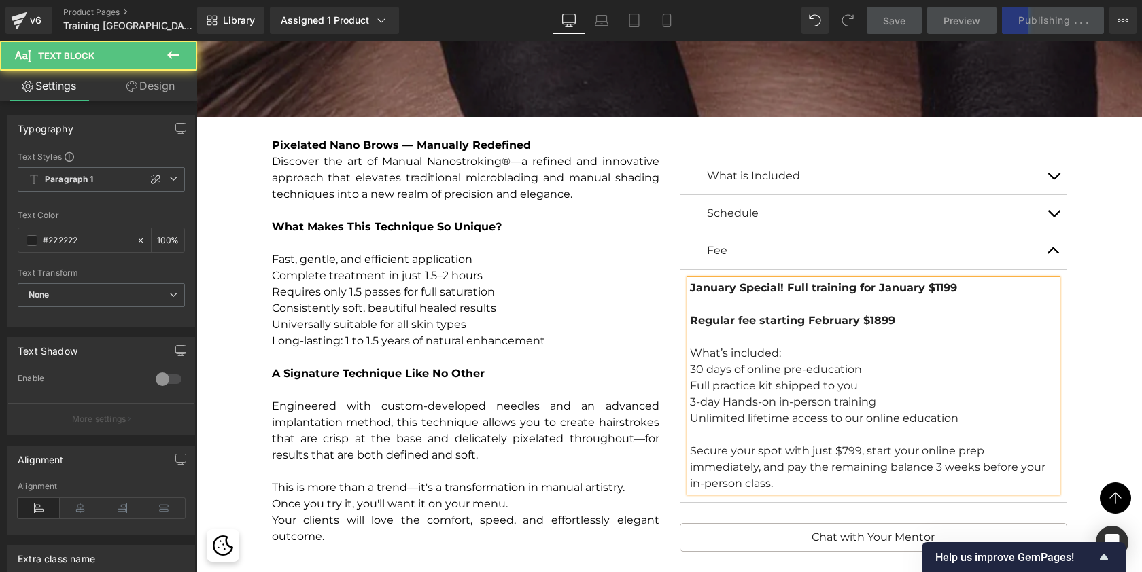
click at [891, 284] on span "January Special! Full training for January $1199" at bounding box center [823, 287] width 267 height 13
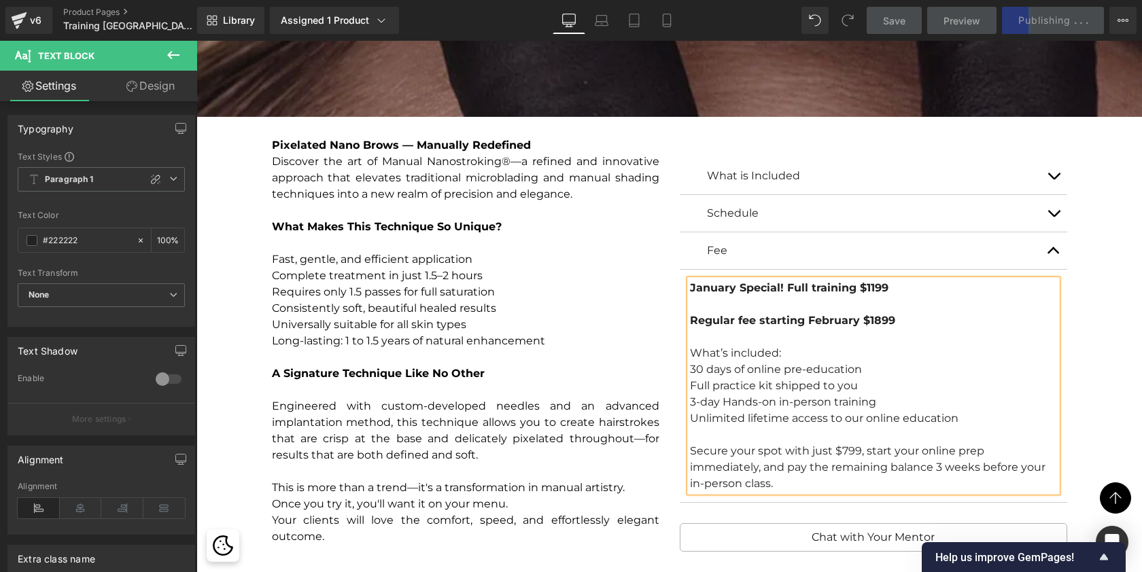
drag, startPoint x: 893, startPoint y: 286, endPoint x: 682, endPoint y: 279, distance: 210.9
click at [682, 279] on article "January Special! Full training $1199 Regular fee starting February $1899 What’s…" at bounding box center [874, 386] width 388 height 233
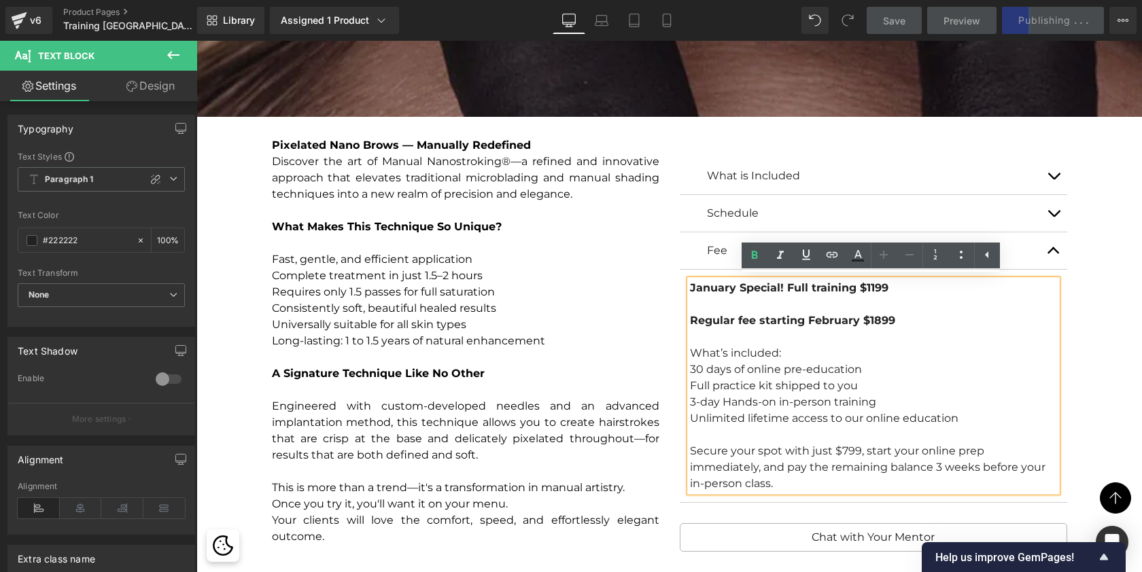
copy span "January Special! Full training $1199"
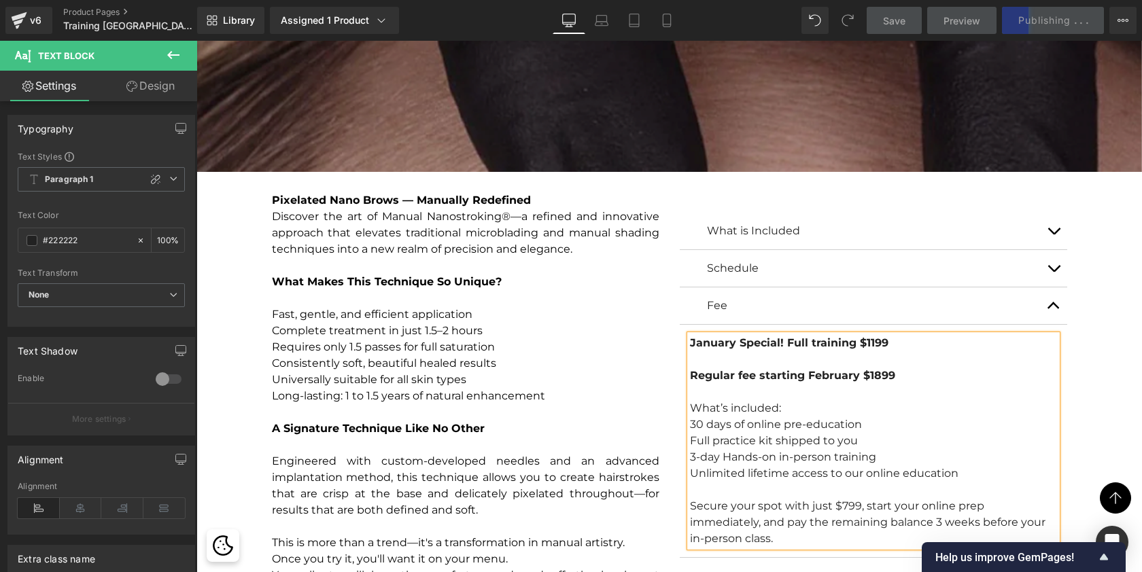
scroll to position [2767, 0]
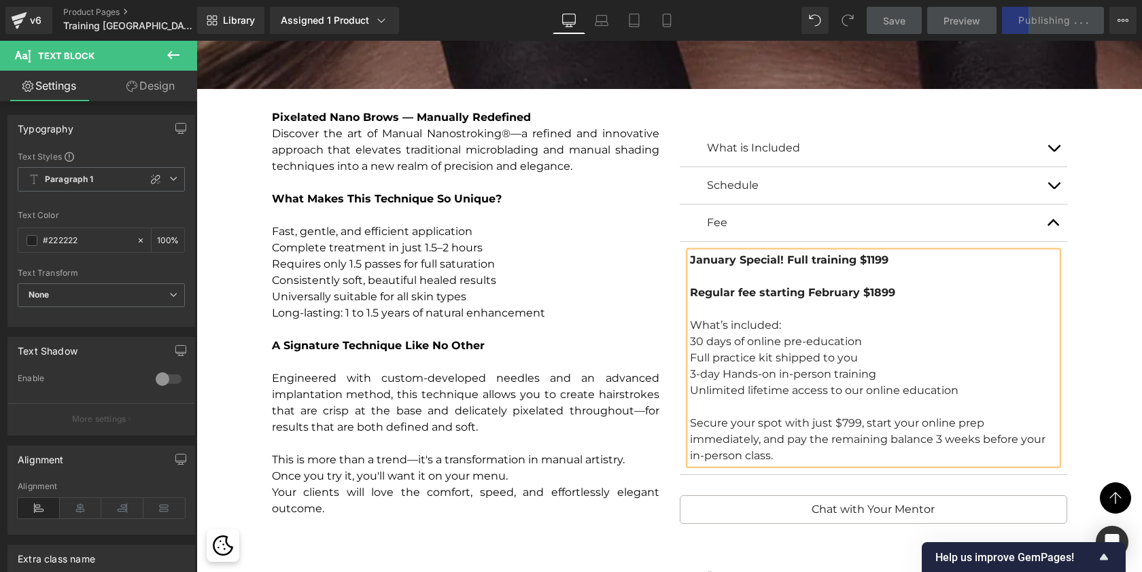
click at [691, 371] on div "3-day Hands-on in-person training" at bounding box center [873, 374] width 367 height 16
drag, startPoint x: 888, startPoint y: 257, endPoint x: 681, endPoint y: 254, distance: 207.4
click at [681, 254] on article "January Special! Full training $1199 Regular fee starting February $1899 What’s…" at bounding box center [874, 358] width 388 height 233
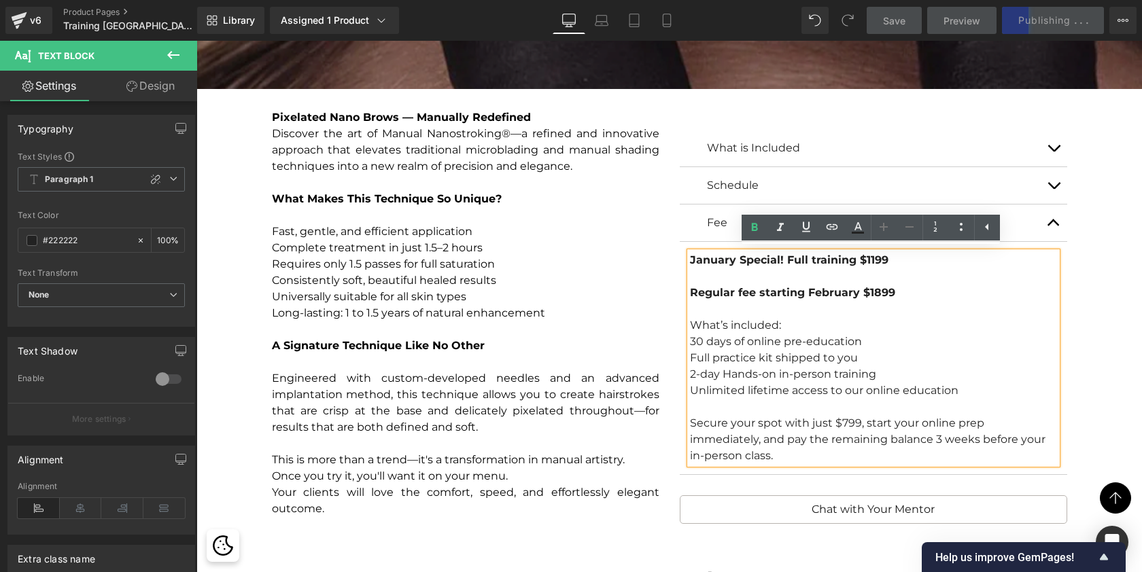
copy span "January Special! Full training $1199"
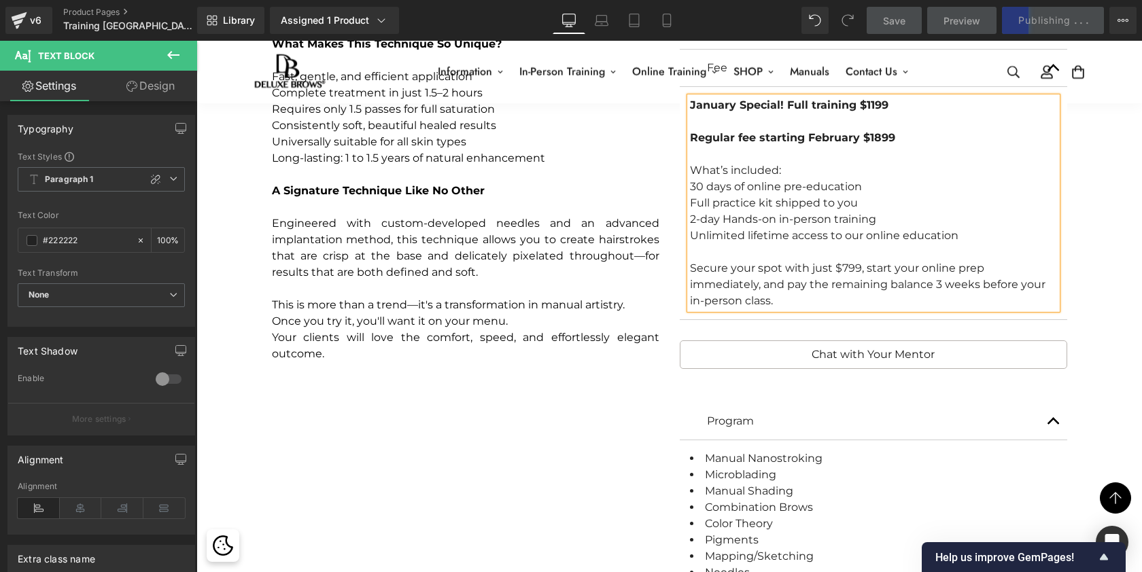
scroll to position [2771, 0]
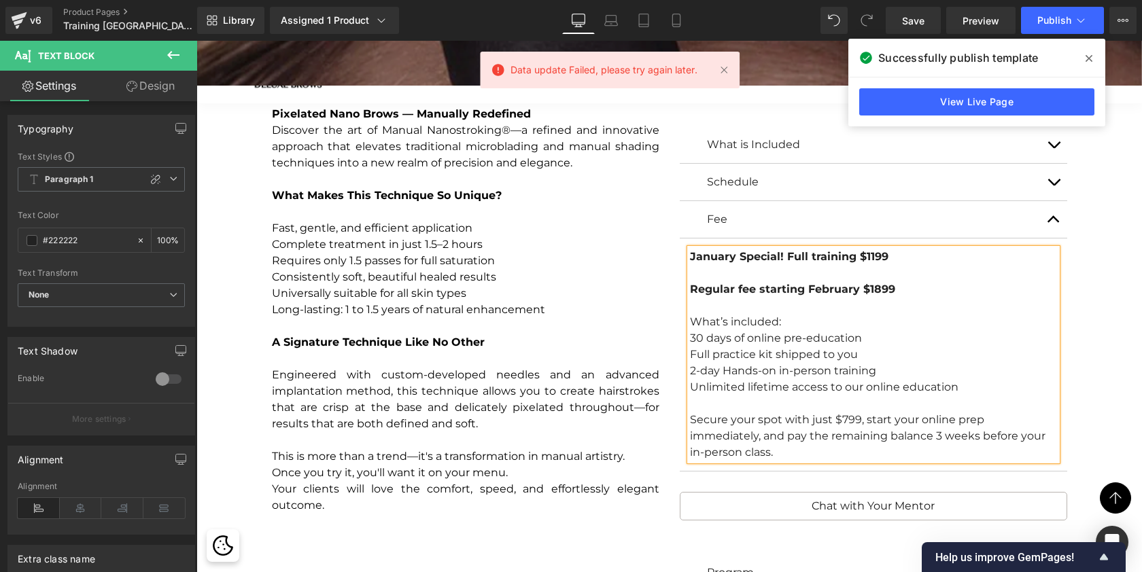
click at [910, 260] on div "January Special! Full training $1199 Regular fee starting February $1899 What’s…" at bounding box center [873, 355] width 367 height 212
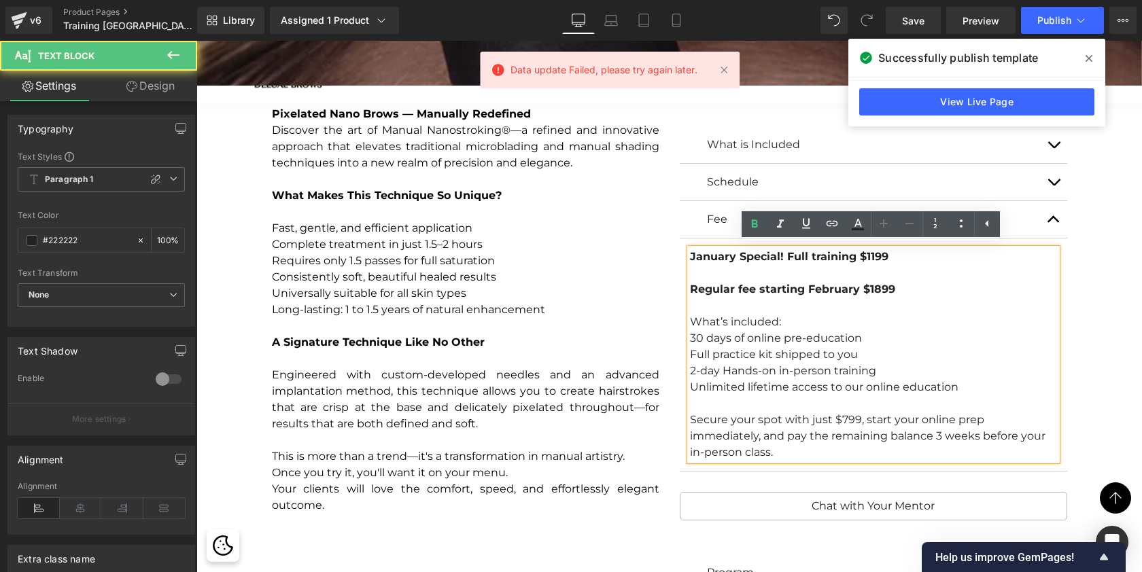
click at [904, 257] on div "January Special! Full training $1199 Regular fee starting February $1899 What’s…" at bounding box center [873, 355] width 367 height 212
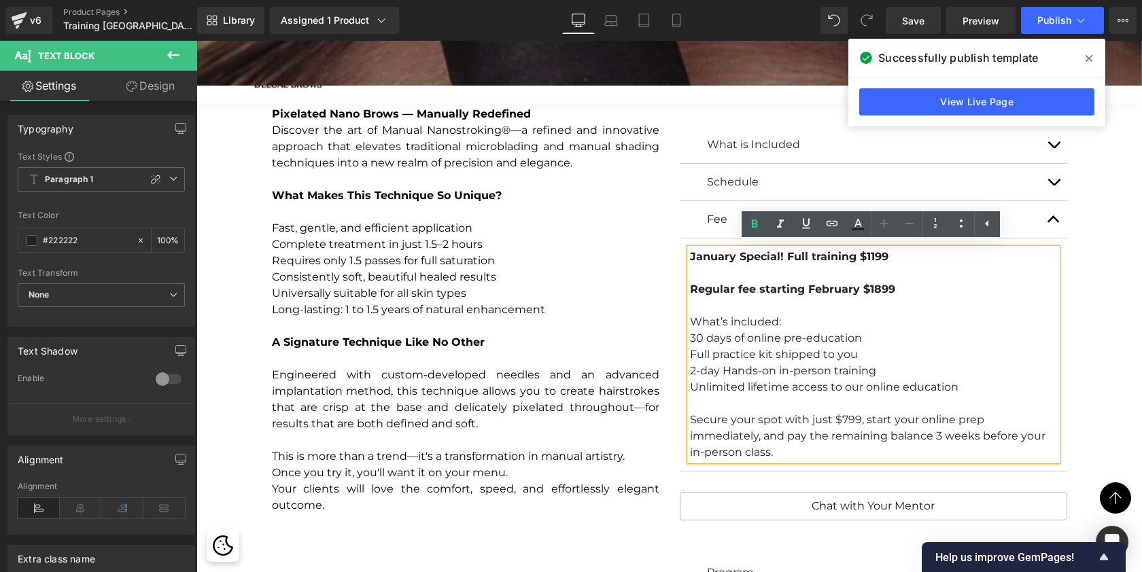
click at [734, 256] on span "January Special! Full training $1199" at bounding box center [789, 256] width 199 height 13
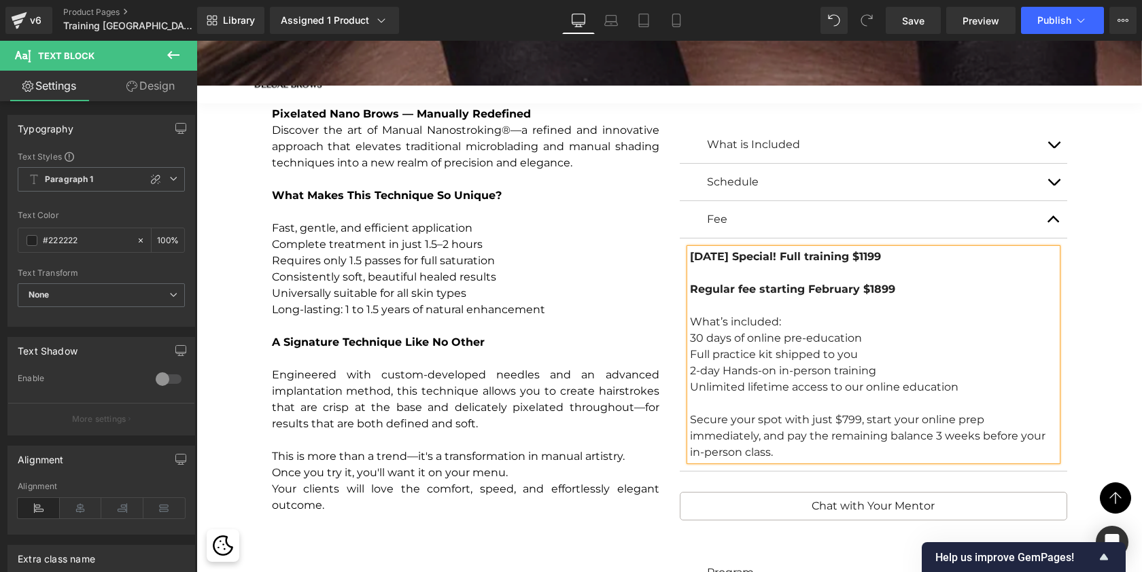
click at [941, 258] on div "[DATE] Special! Full training $1199 Regular fee starting February $1899 What’s …" at bounding box center [873, 355] width 367 height 212
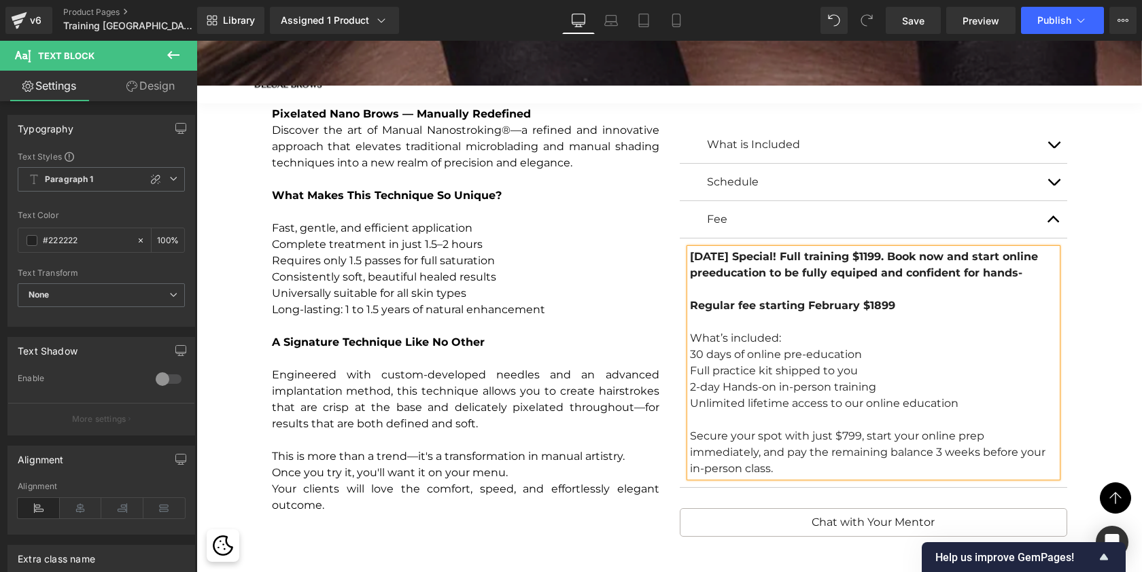
scroll to position [8854, 940]
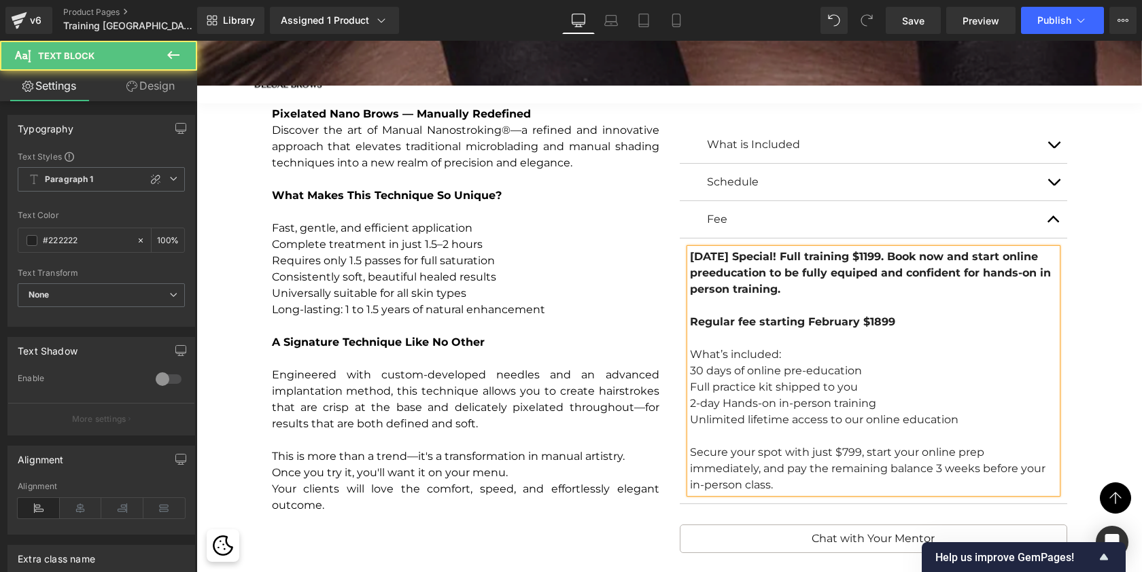
drag, startPoint x: 921, startPoint y: 252, endPoint x: 920, endPoint y: 278, distance: 26.6
click at [920, 278] on div "[DATE] Special! Full training $1199. Book now and start online preeducation to …" at bounding box center [873, 371] width 367 height 245
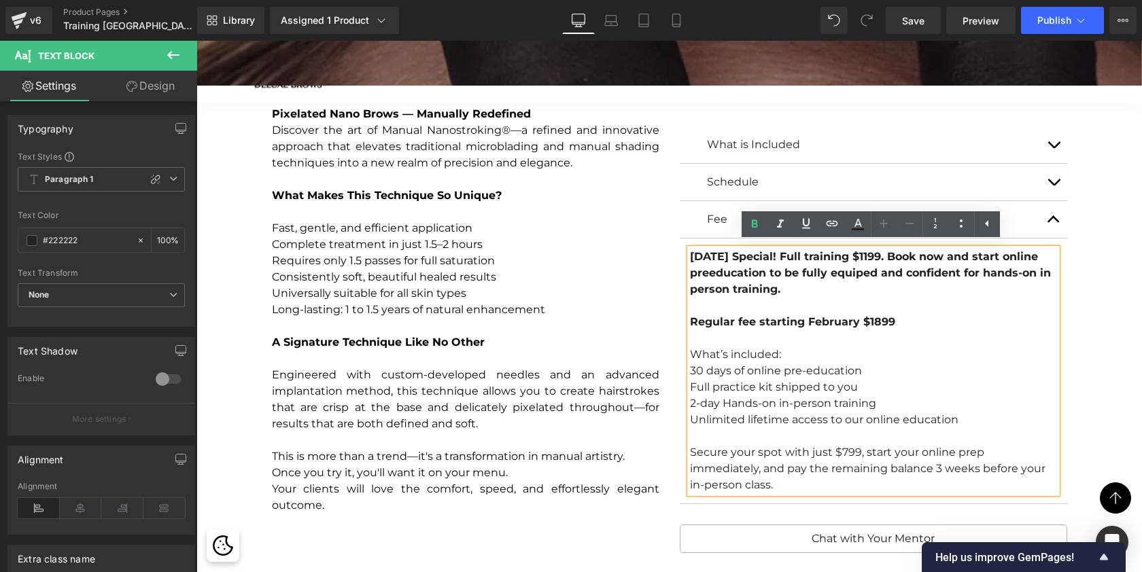
copy span "Book now and start online preeducation to be fully equiped and confident for ha…"
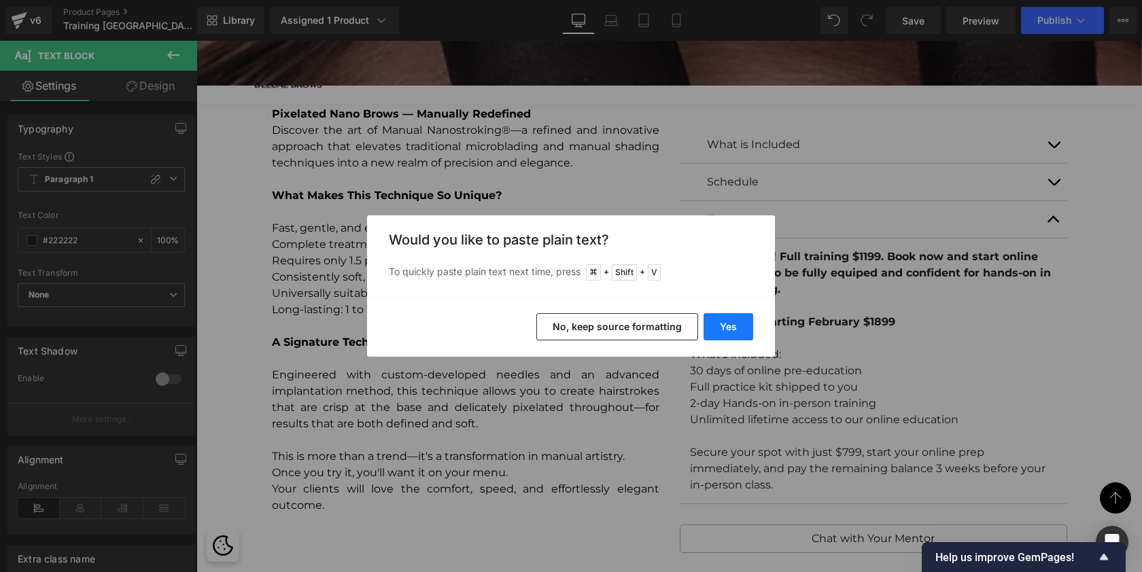
click at [726, 327] on button "Yes" at bounding box center [729, 326] width 50 height 27
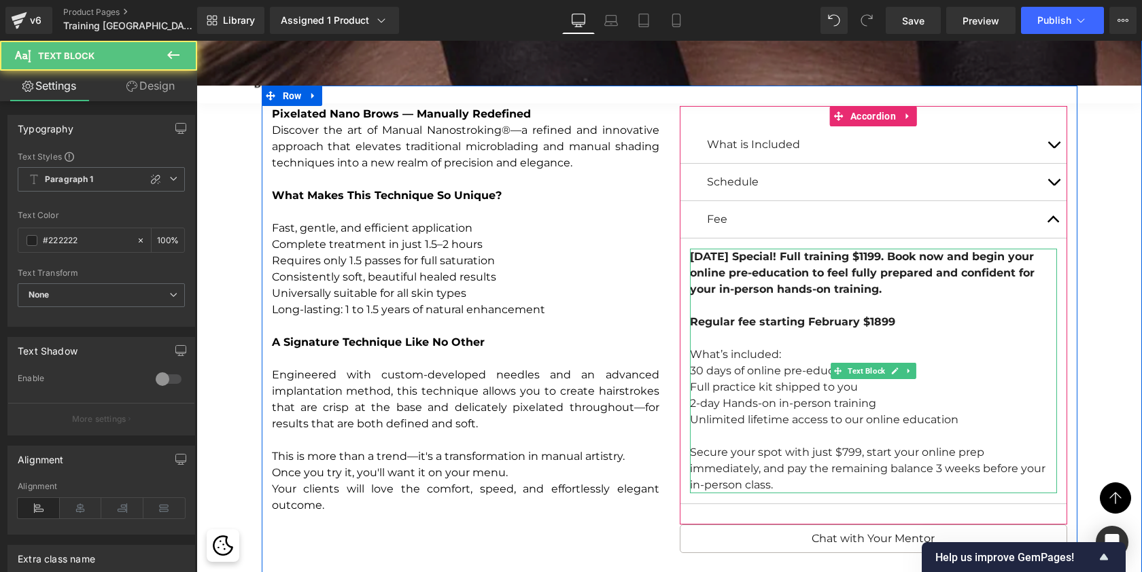
drag, startPoint x: 920, startPoint y: 253, endPoint x: 920, endPoint y: 291, distance: 38.1
click at [920, 291] on div "[DATE] Special! Full training $1199. Book now and begin your online pre-educati…" at bounding box center [873, 371] width 367 height 245
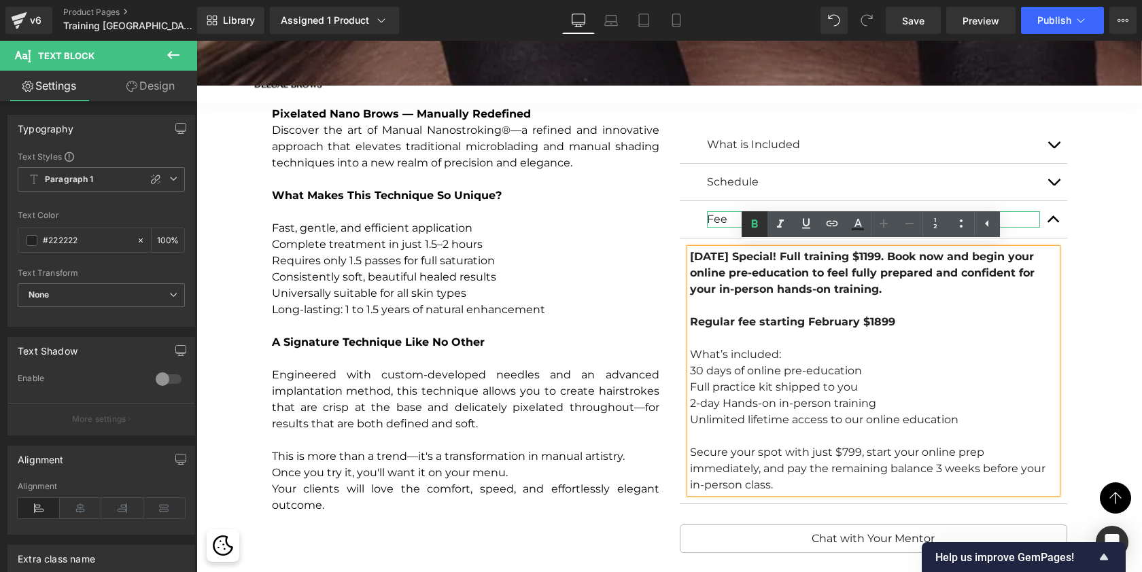
click at [746, 228] on link at bounding box center [755, 224] width 26 height 26
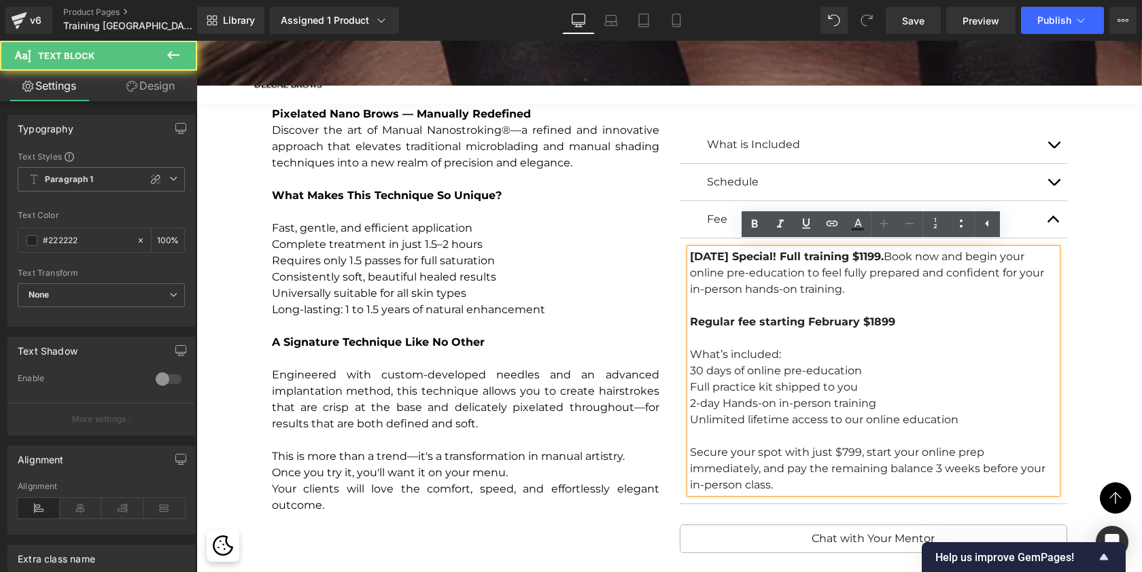
click at [919, 258] on div "[DATE] Special! Full training $1199. Book now and begin your online pre-educati…" at bounding box center [873, 371] width 367 height 245
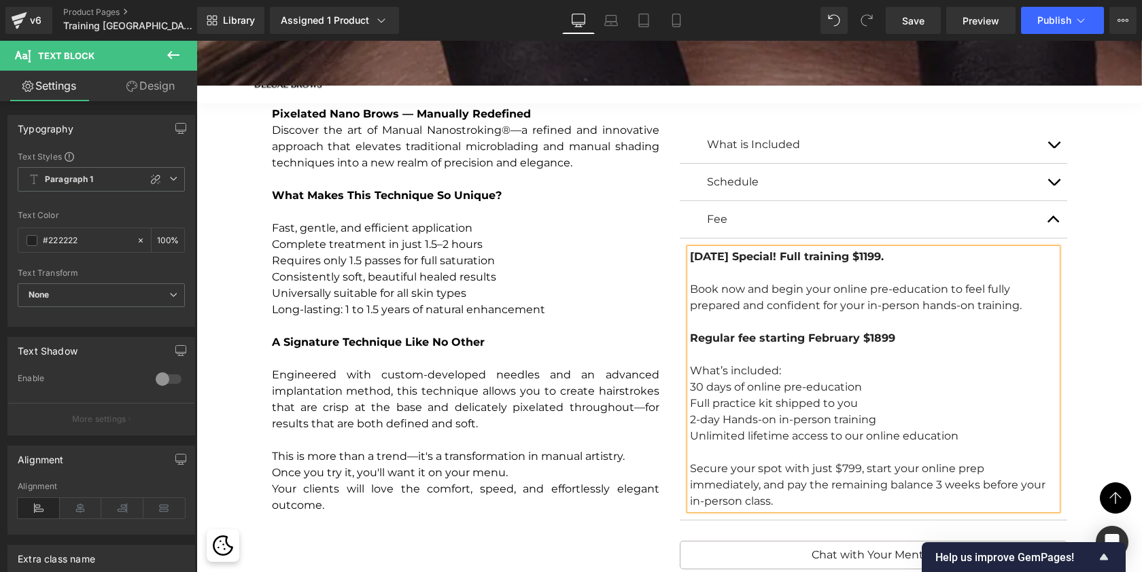
scroll to position [8870, 940]
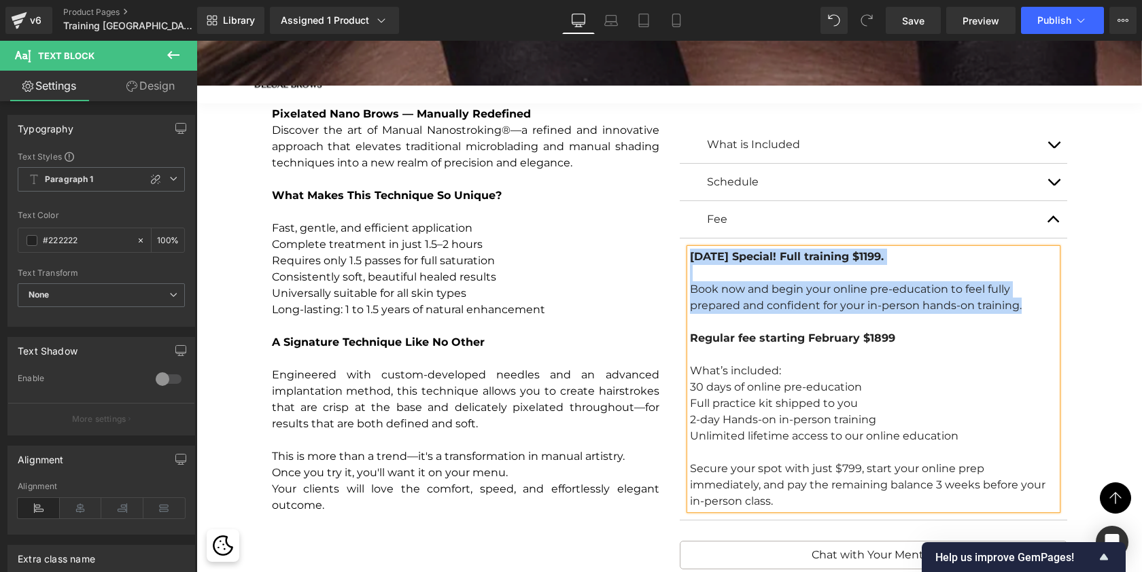
drag, startPoint x: 1029, startPoint y: 305, endPoint x: 662, endPoint y: 252, distance: 371.1
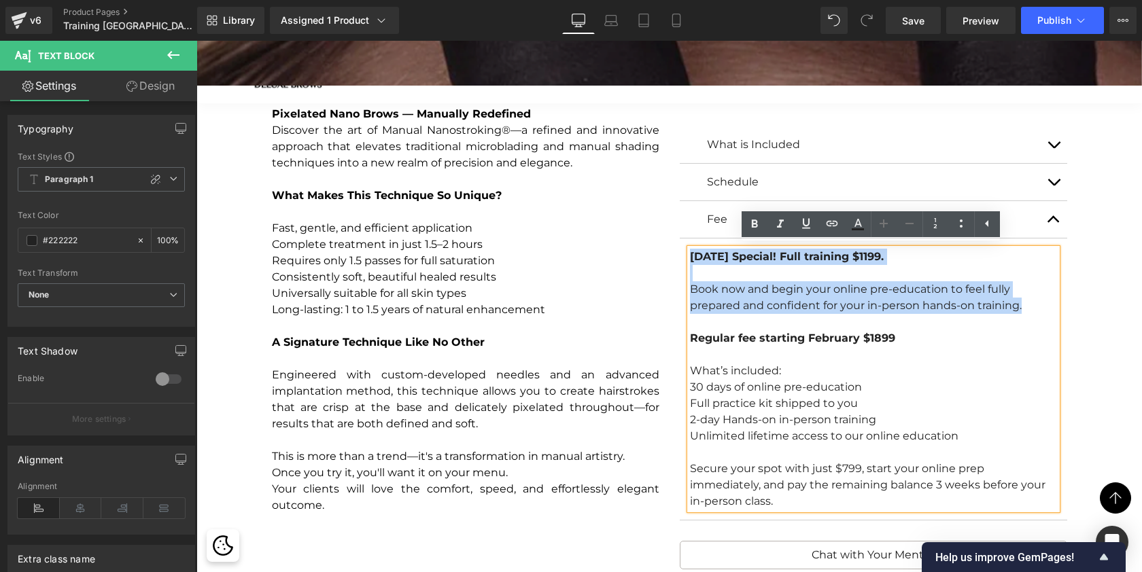
copy div "[DATE] Special! Full training $1199. Book now and begin your online pre-educati…"
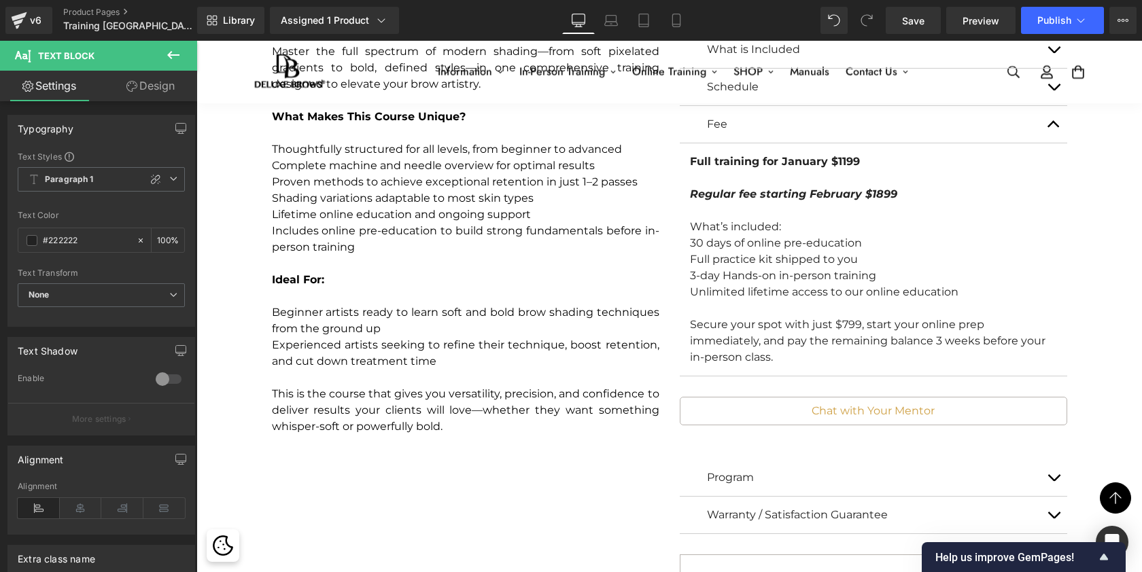
scroll to position [4271, 0]
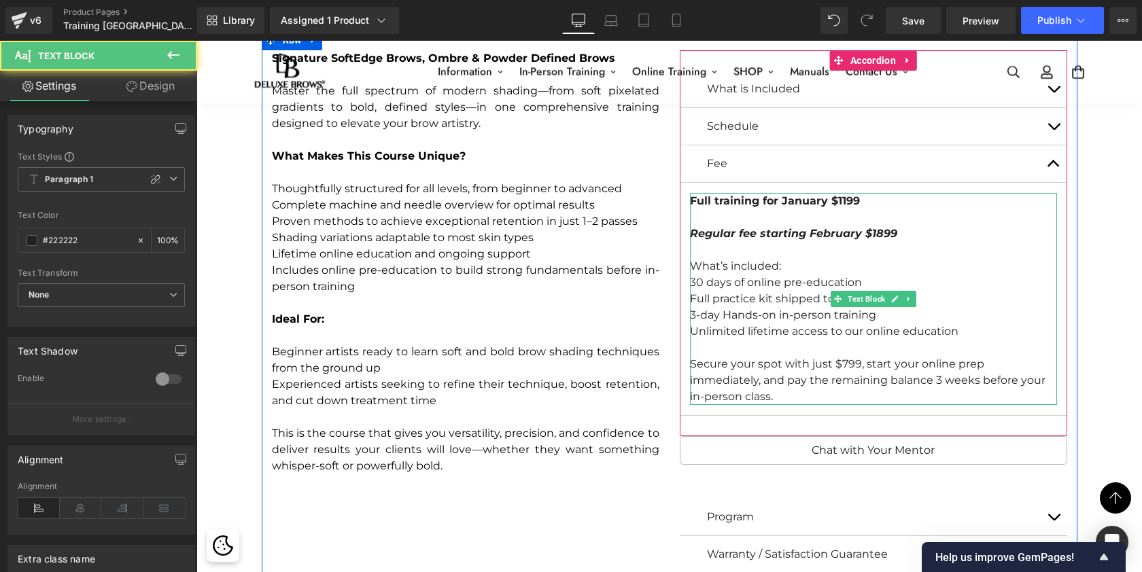
click at [870, 227] on strong "Regular fee starting February $1899" at bounding box center [793, 233] width 207 height 13
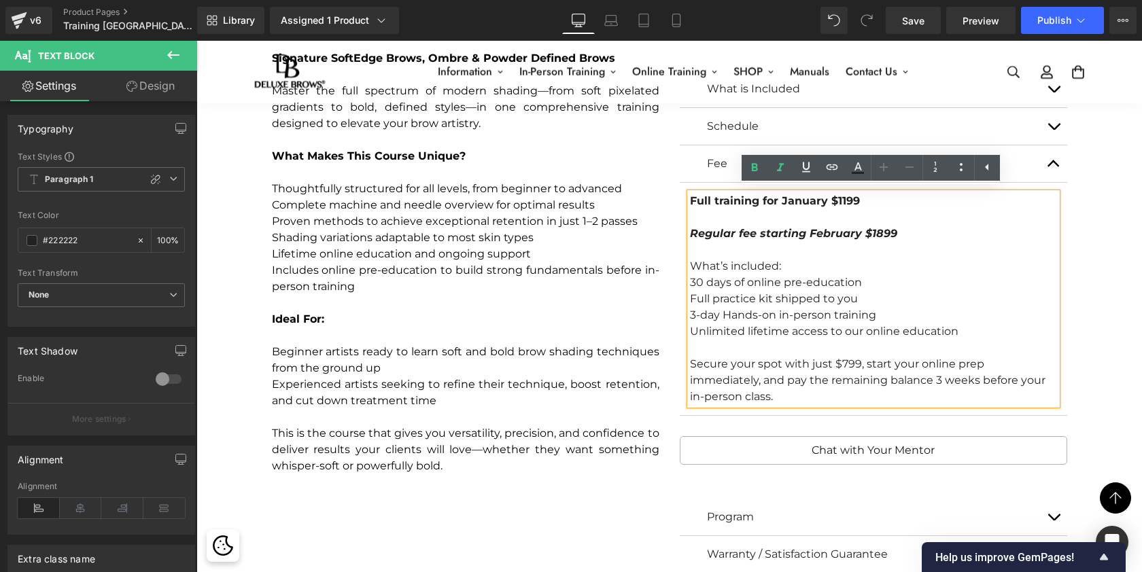
drag, startPoint x: 807, startPoint y: 205, endPoint x: 679, endPoint y: 196, distance: 128.2
click at [680, 196] on article "Full training for January $1199 Regular fee starting February $1899 What’s incl…" at bounding box center [874, 299] width 388 height 233
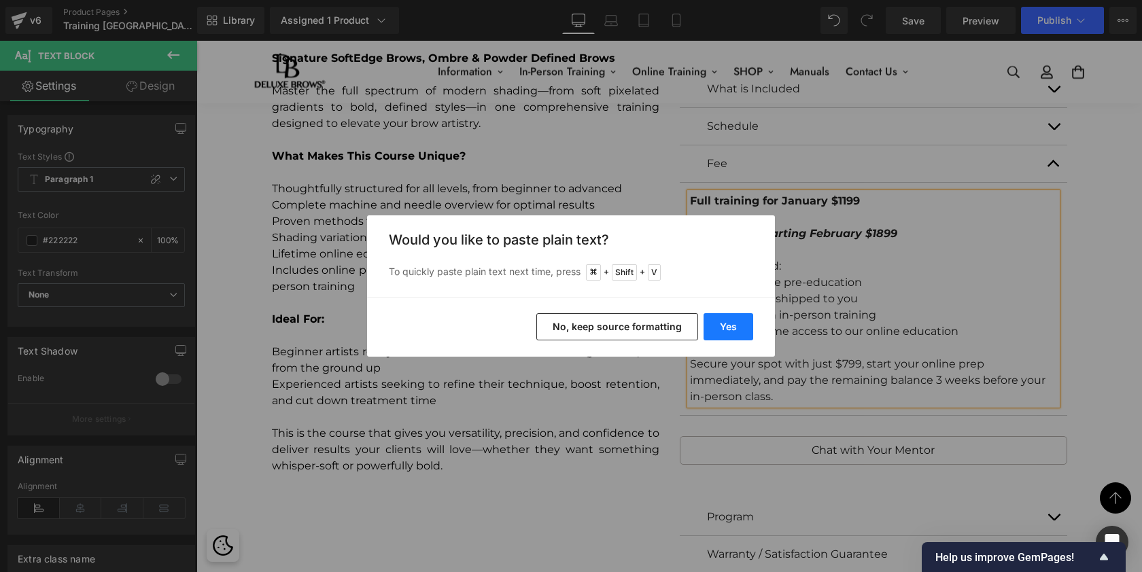
click at [726, 325] on button "Yes" at bounding box center [729, 326] width 50 height 27
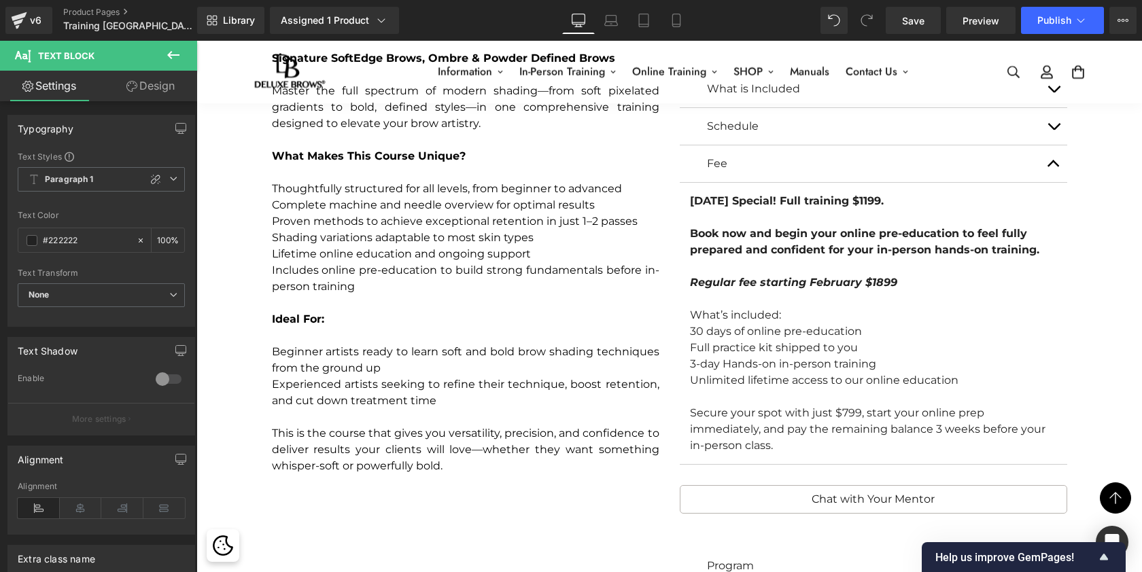
scroll to position [7, 7]
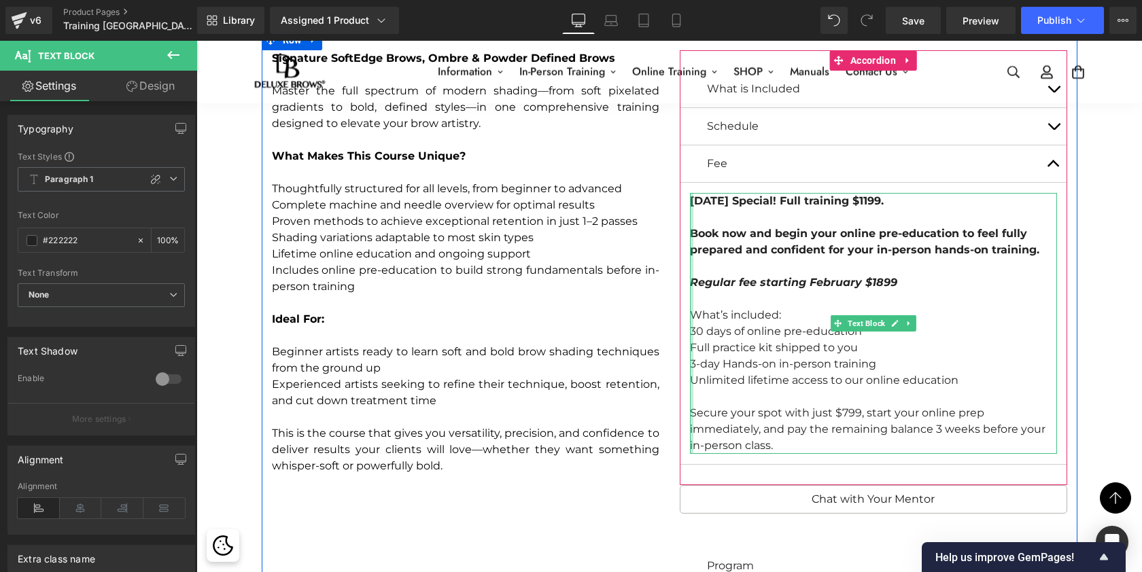
click at [690, 227] on div at bounding box center [691, 323] width 3 height 261
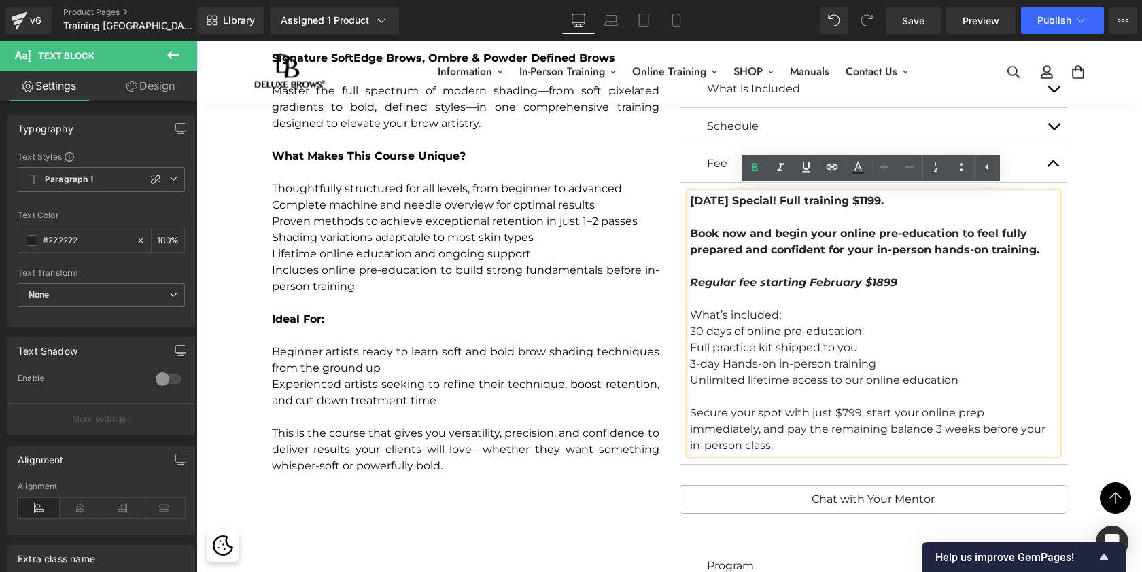
click at [690, 226] on div "[DATE] Special! Full training $1199. Book now and begin your online pre-educati…" at bounding box center [873, 323] width 367 height 261
click at [1005, 227] on span "Book now and begin your online pre-education to feel fully prepared and confide…" at bounding box center [864, 241] width 349 height 29
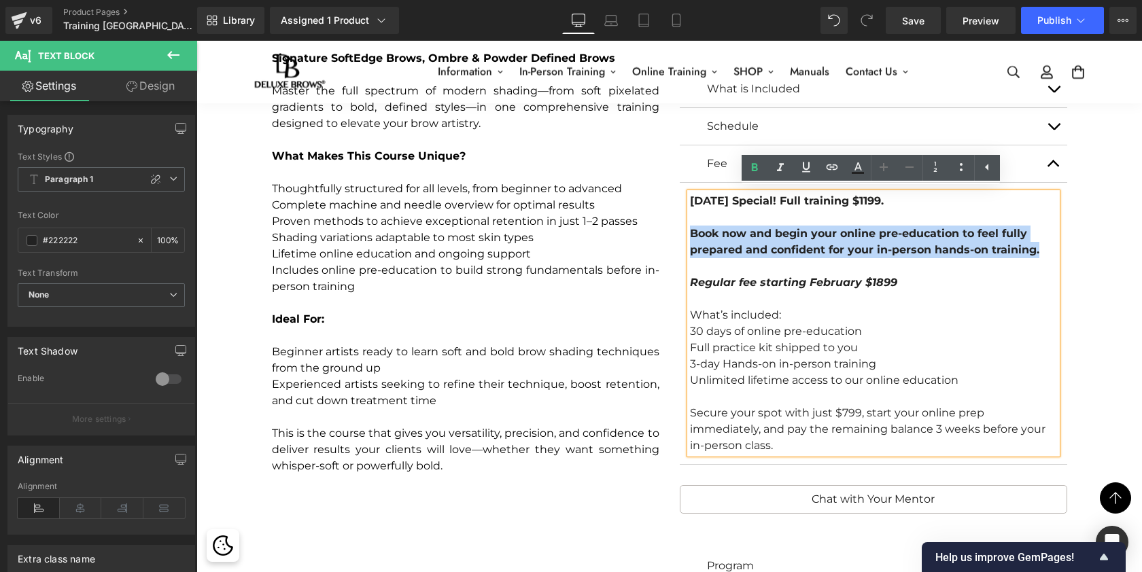
drag, startPoint x: 1040, startPoint y: 250, endPoint x: 669, endPoint y: 228, distance: 371.9
click at [670, 228] on div "What is Included Text Block Practice Kit Workbook Practice Cards with Templates…" at bounding box center [874, 422] width 408 height 744
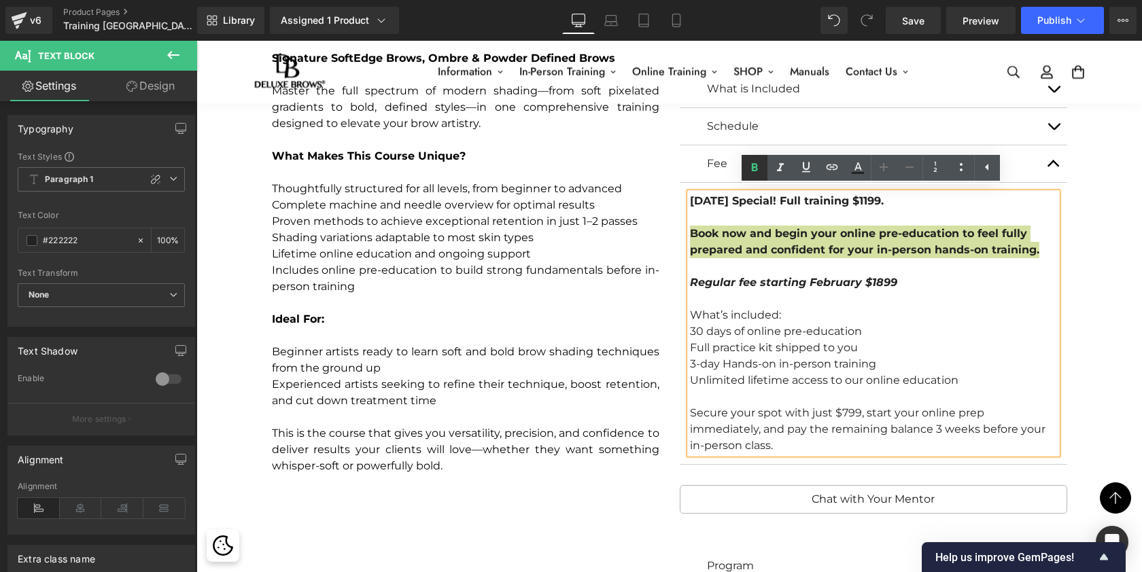
click at [750, 169] on icon at bounding box center [755, 168] width 16 height 16
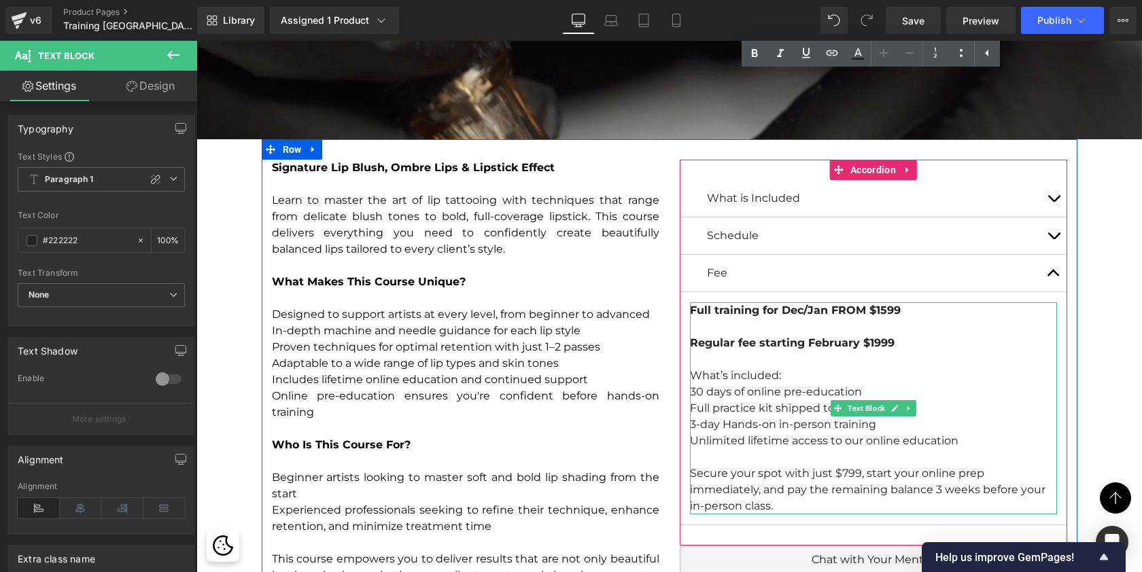
scroll to position [5286, 0]
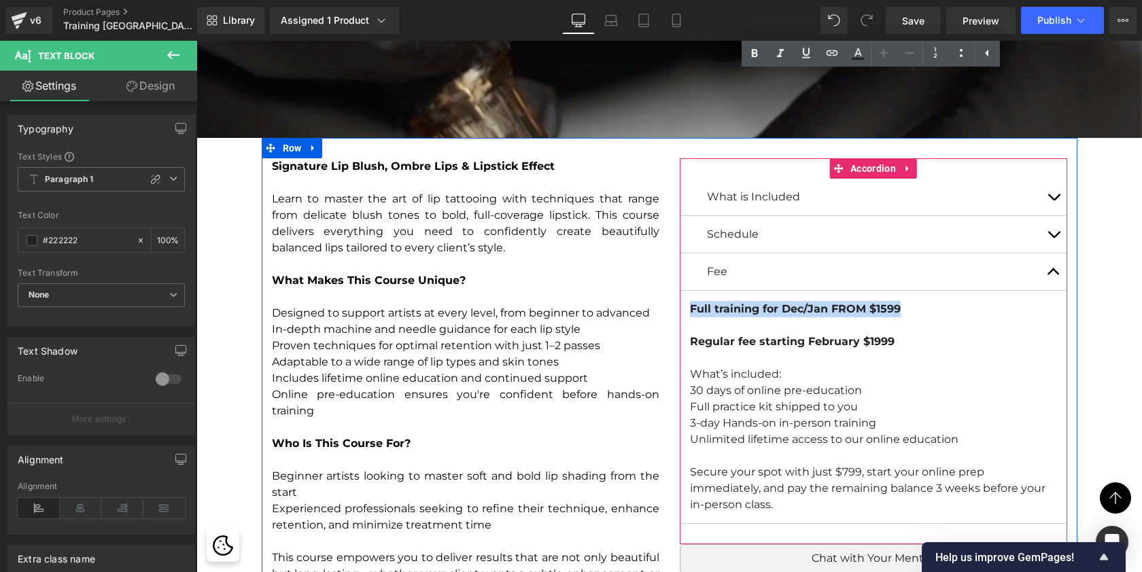
drag, startPoint x: 917, startPoint y: 305, endPoint x: 683, endPoint y: 301, distance: 233.9
click at [683, 301] on article "Full training for Dec/Jan FROM $1599 Regular fee starting February $1999 What’s…" at bounding box center [874, 407] width 388 height 233
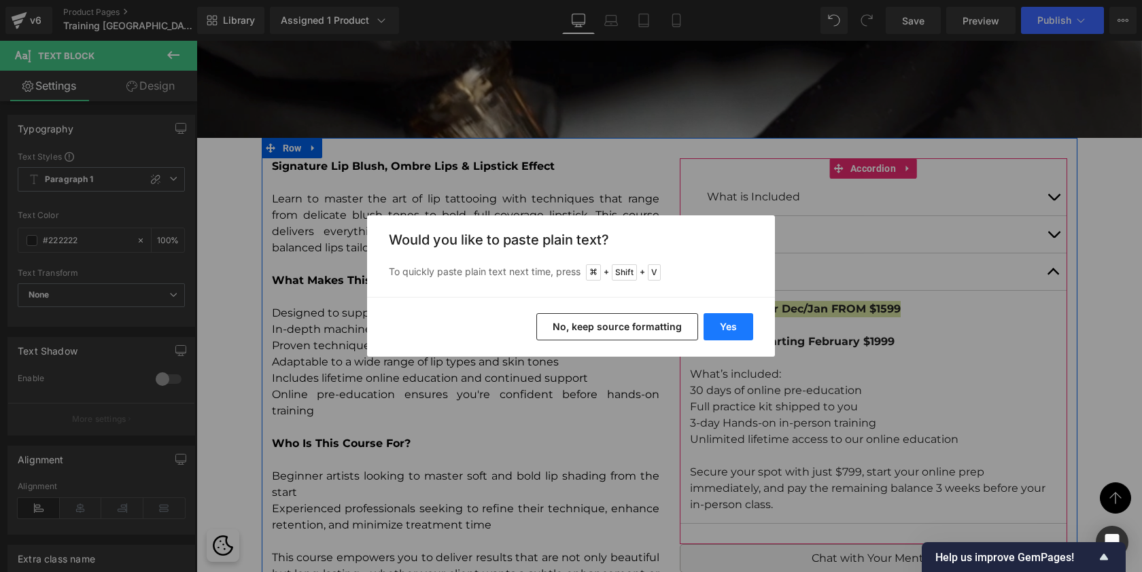
click at [721, 324] on button "Yes" at bounding box center [729, 326] width 50 height 27
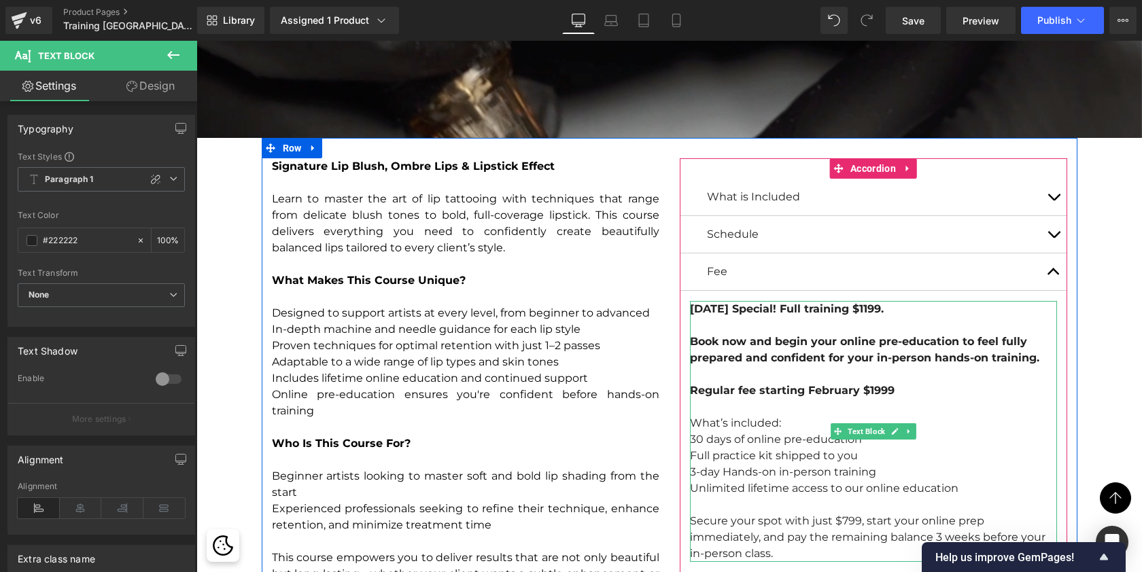
click at [884, 303] on span "[DATE] Special! Full training $1199." at bounding box center [787, 309] width 194 height 13
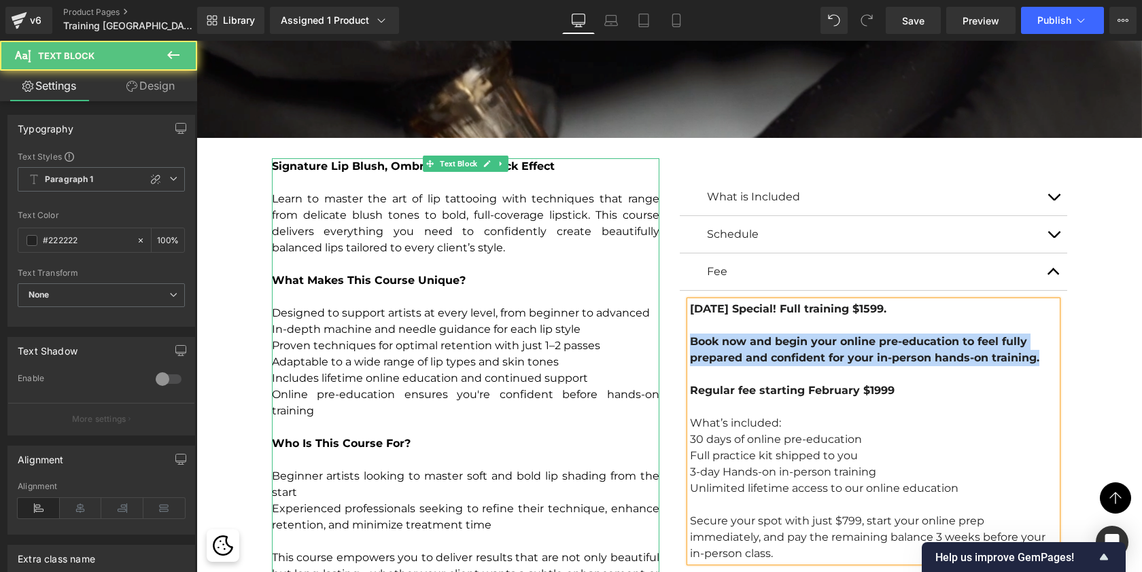
drag, startPoint x: 1039, startPoint y: 353, endPoint x: 643, endPoint y: 339, distance: 395.9
click at [643, 339] on div "Signature Lip Blush, Ombre Lips & Lipstick Effect Learn to master the art of li…" at bounding box center [670, 523] width 816 height 770
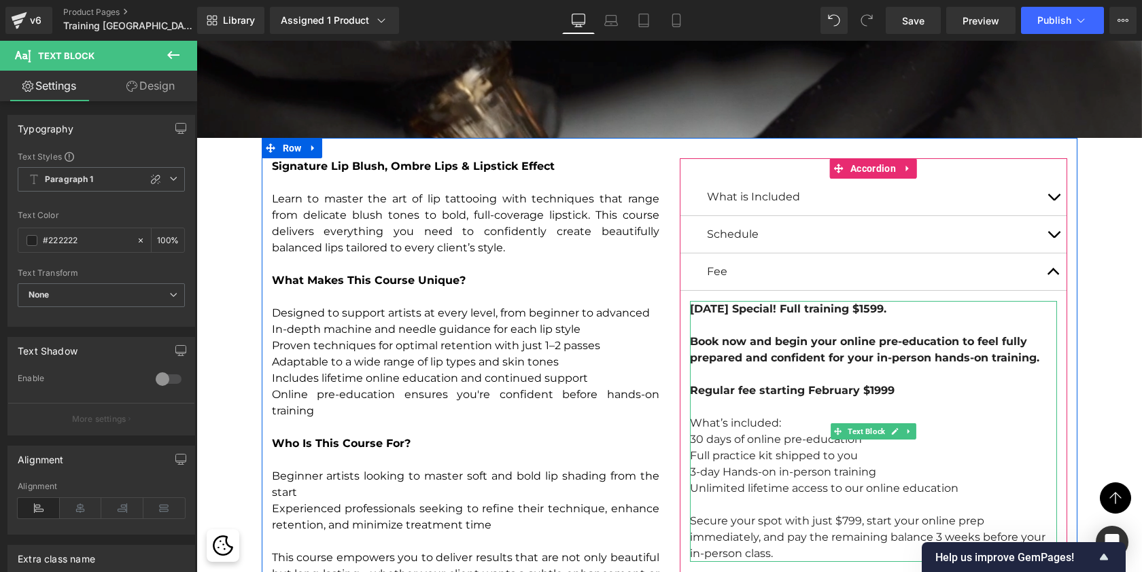
click at [789, 350] on span "Book now and begin your online pre-education to feel fully prepared and confide…" at bounding box center [864, 349] width 349 height 29
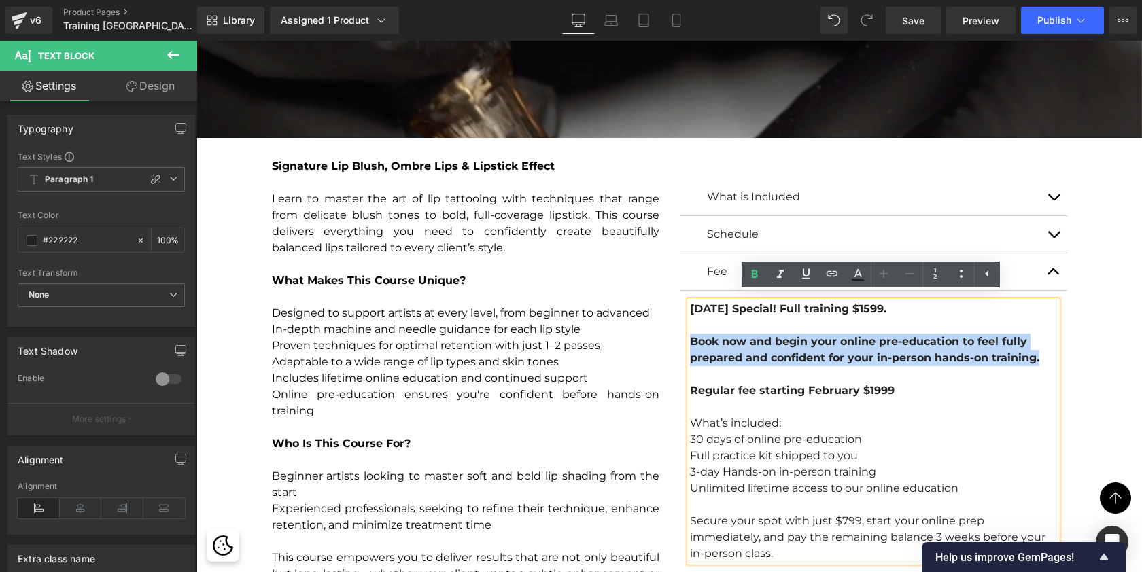
drag, startPoint x: 1040, startPoint y: 354, endPoint x: 690, endPoint y: 334, distance: 350.7
click at [690, 334] on div "Book now and begin your online pre-education to feel fully prepared and confide…" at bounding box center [873, 448] width 367 height 228
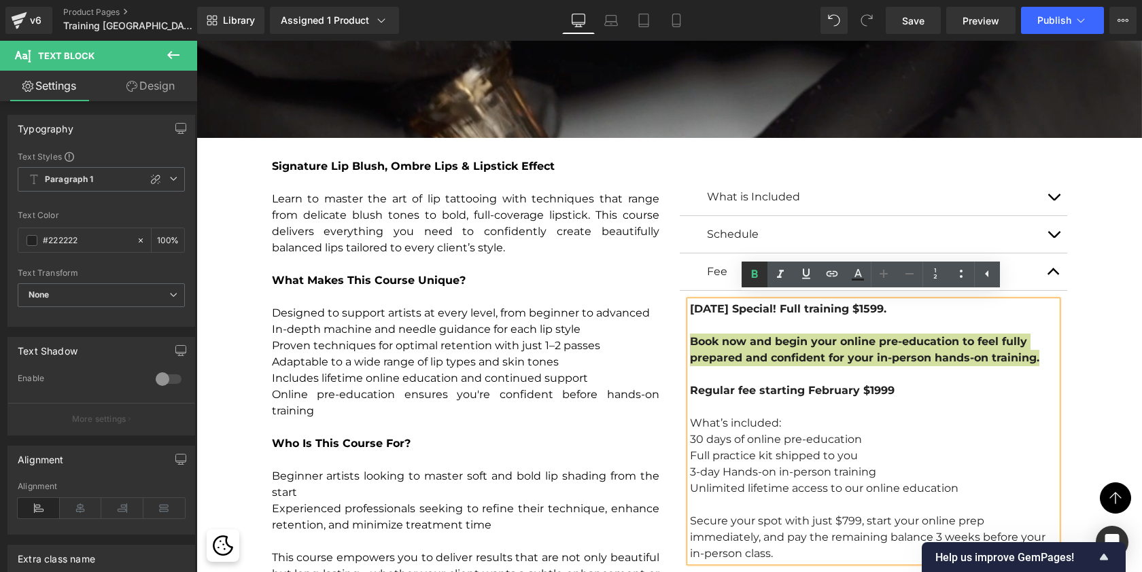
click at [755, 269] on icon at bounding box center [755, 275] width 16 height 16
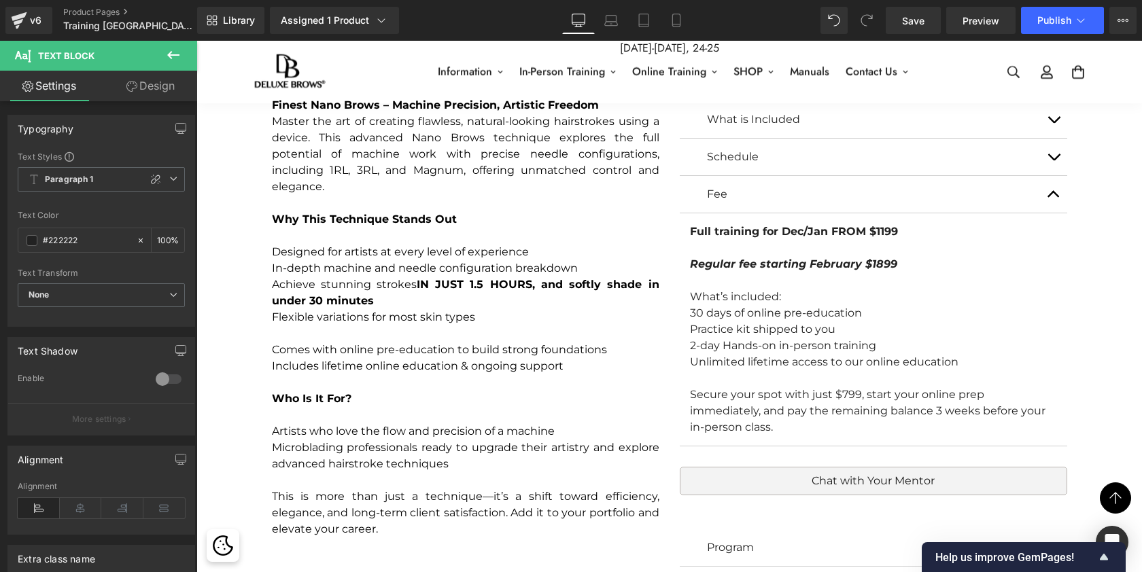
scroll to position [1450, 0]
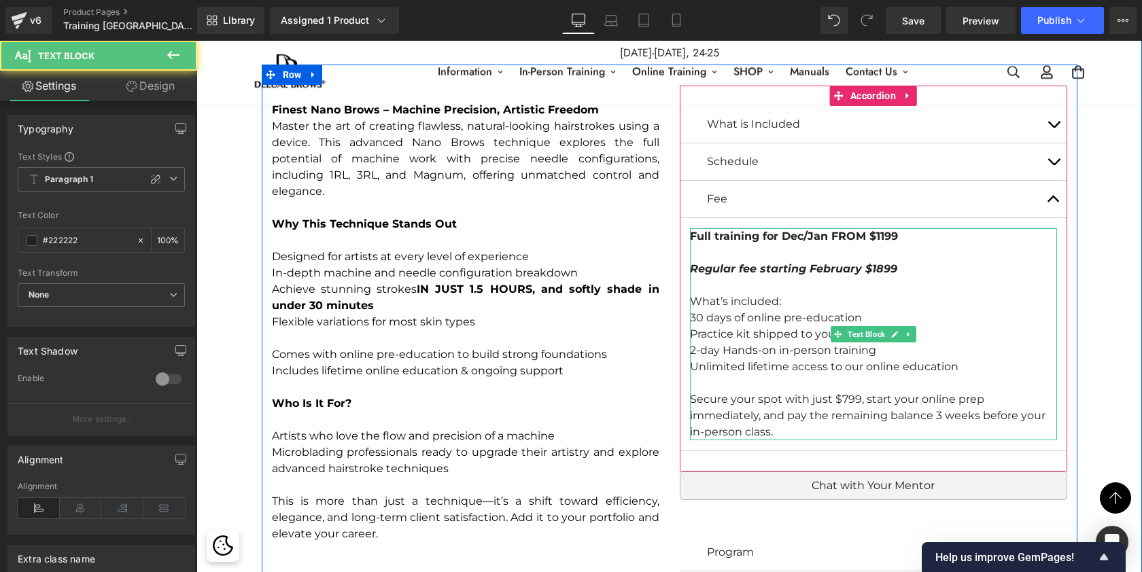
click at [781, 241] on div "Full training for Dec/Jan FROM $1199 Regular fee starting February $1899 What’s…" at bounding box center [873, 334] width 367 height 212
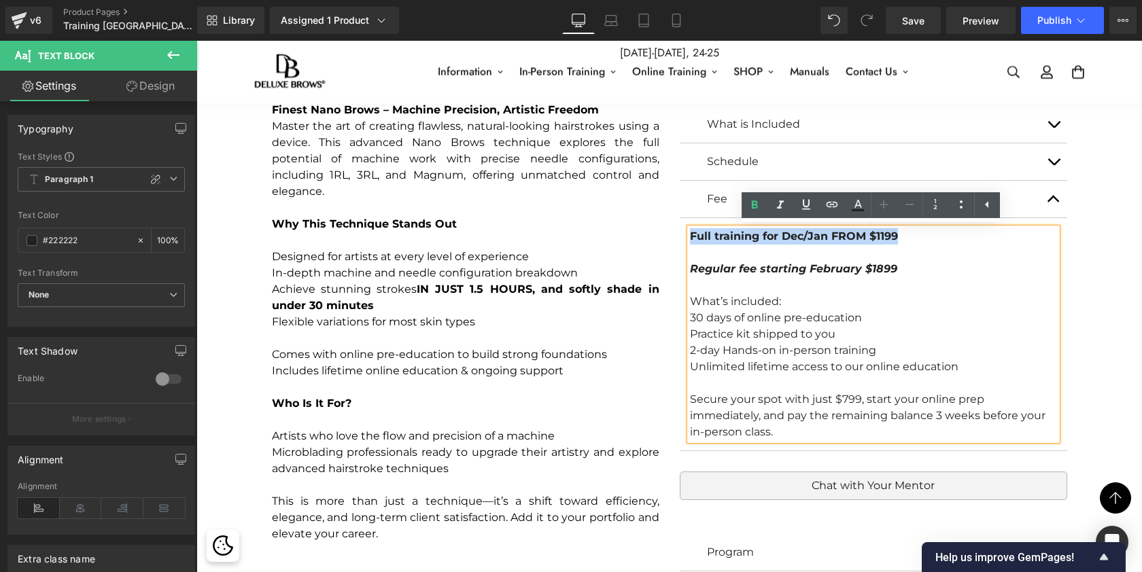
drag, startPoint x: 910, startPoint y: 239, endPoint x: 688, endPoint y: 233, distance: 222.4
click at [690, 233] on div "Full training for Dec/Jan FROM $1199 Regular fee starting February $1899 What’s…" at bounding box center [873, 334] width 367 height 212
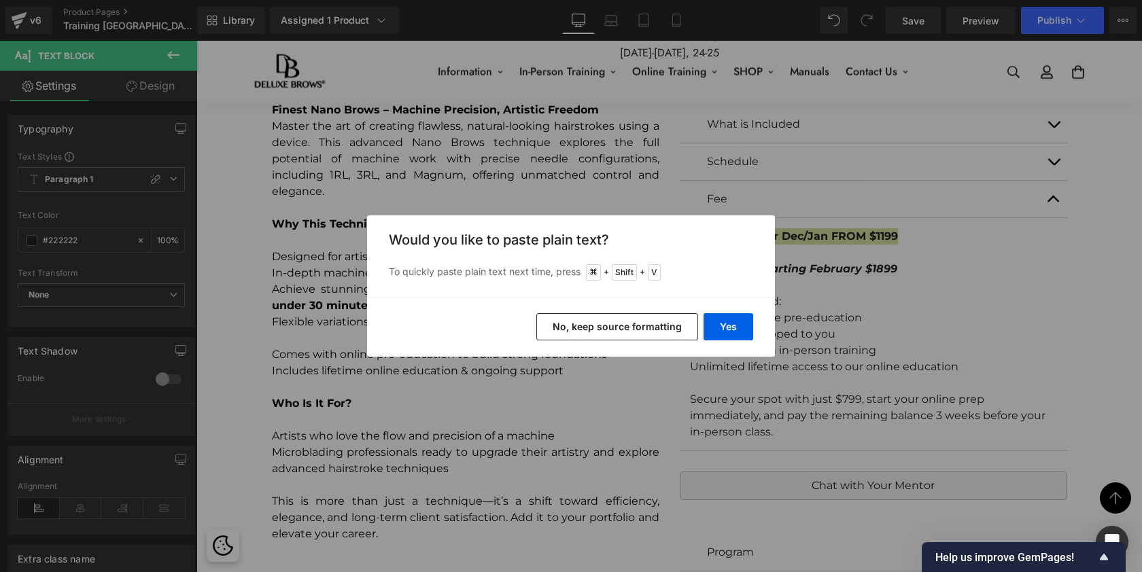
click at [616, 331] on button "No, keep source formatting" at bounding box center [617, 326] width 162 height 27
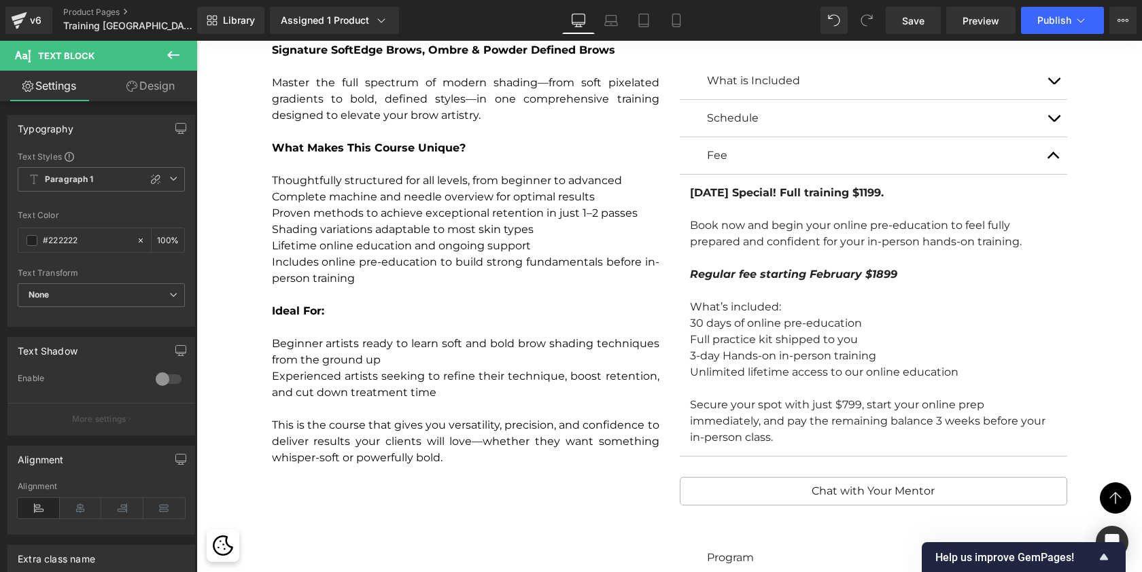
scroll to position [4331, 0]
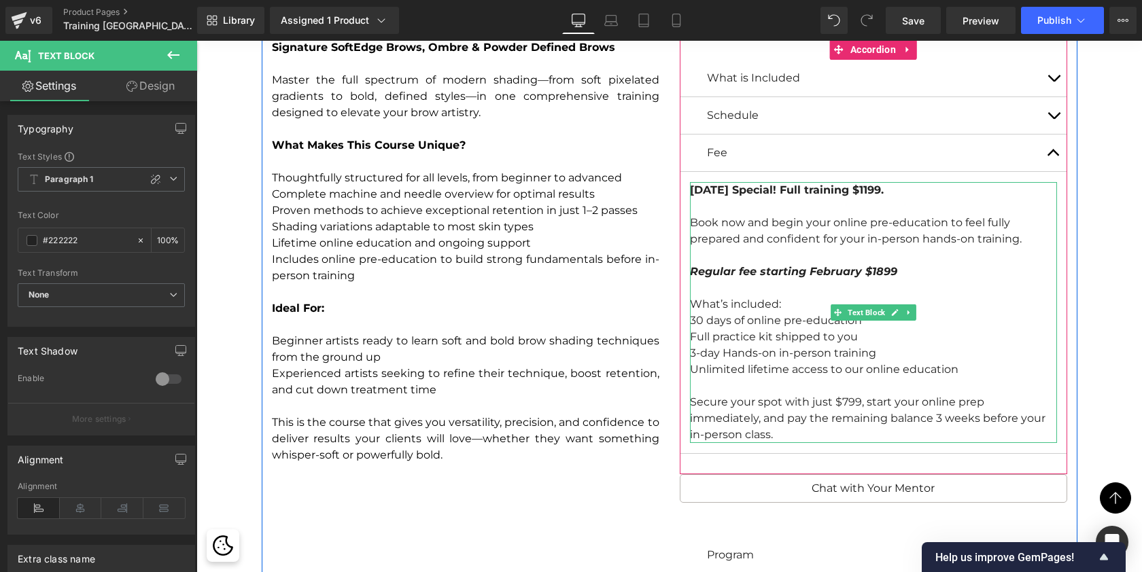
click at [692, 345] on div "3-day Hands-on in-person training" at bounding box center [873, 353] width 367 height 16
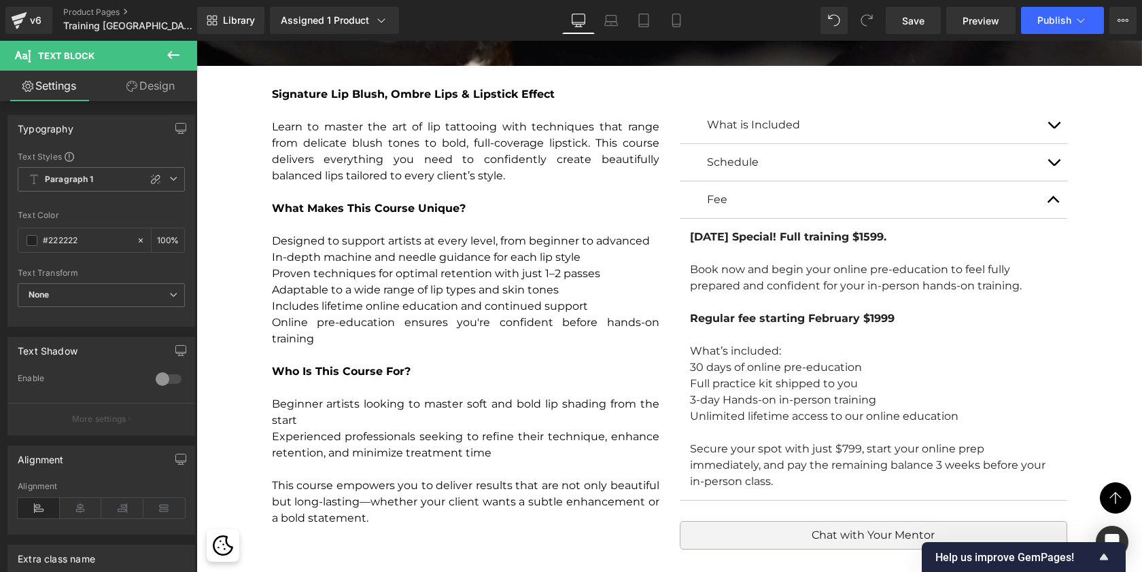
scroll to position [5476, 0]
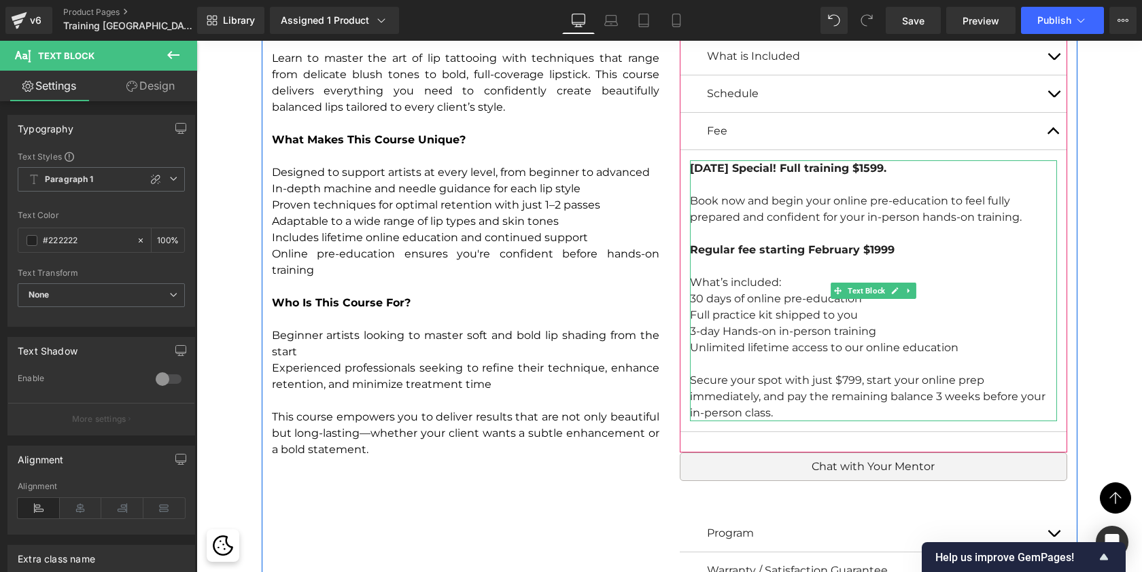
click at [691, 328] on div "3-day Hands-on in-person training" at bounding box center [873, 332] width 367 height 16
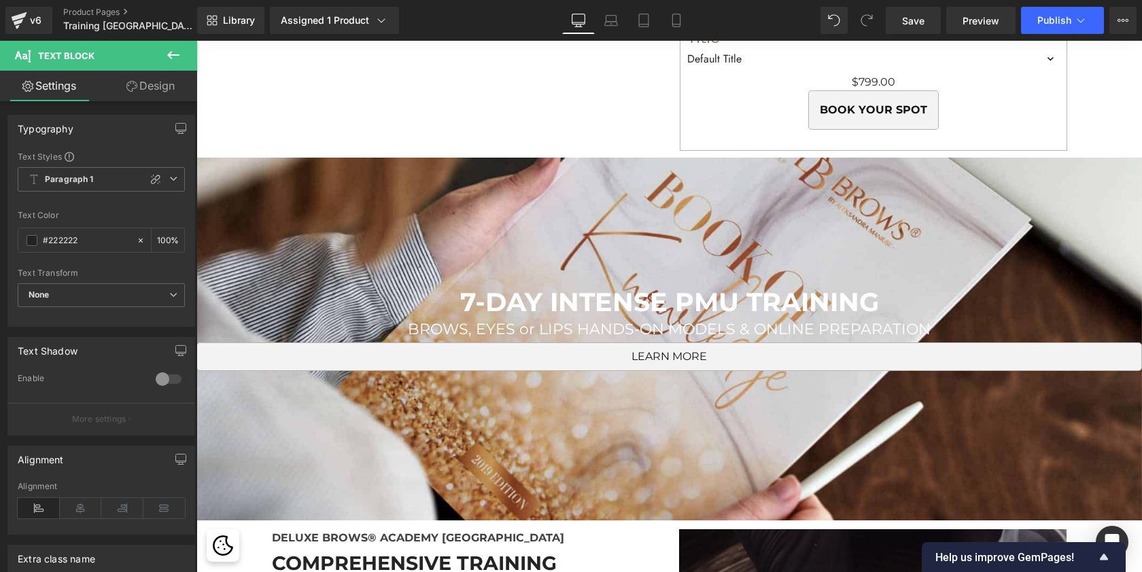
scroll to position [6119, 0]
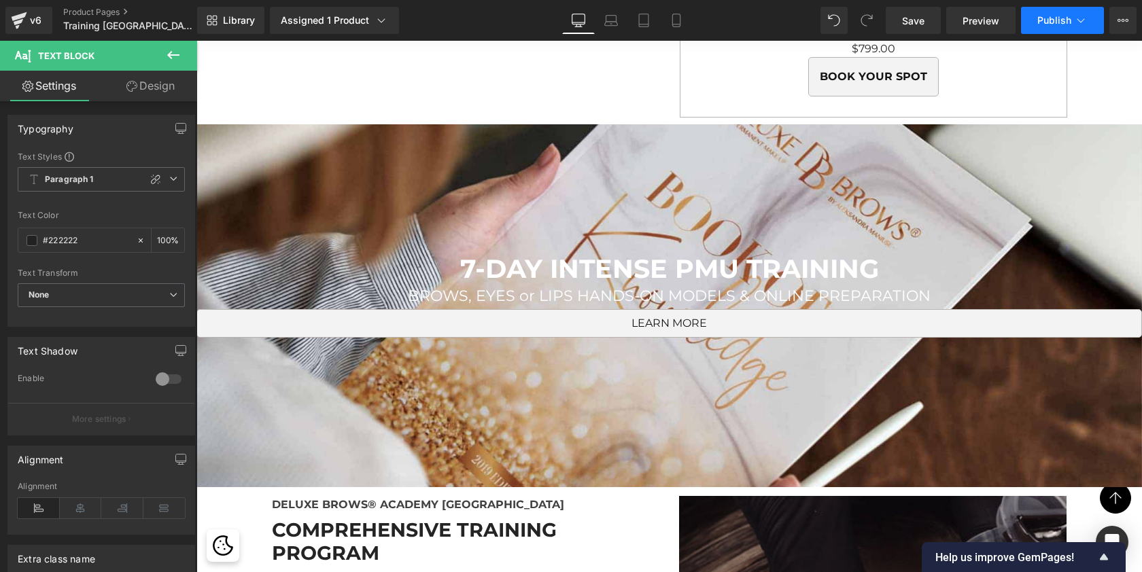
click at [1057, 19] on span "Publish" at bounding box center [1055, 20] width 34 height 11
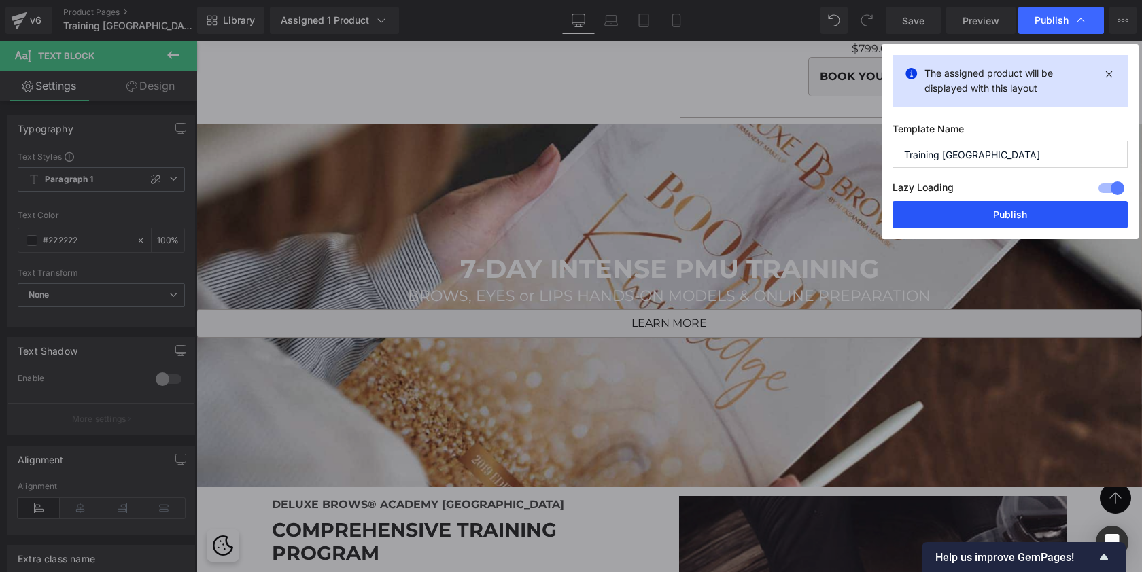
click at [1029, 207] on button "Publish" at bounding box center [1010, 214] width 235 height 27
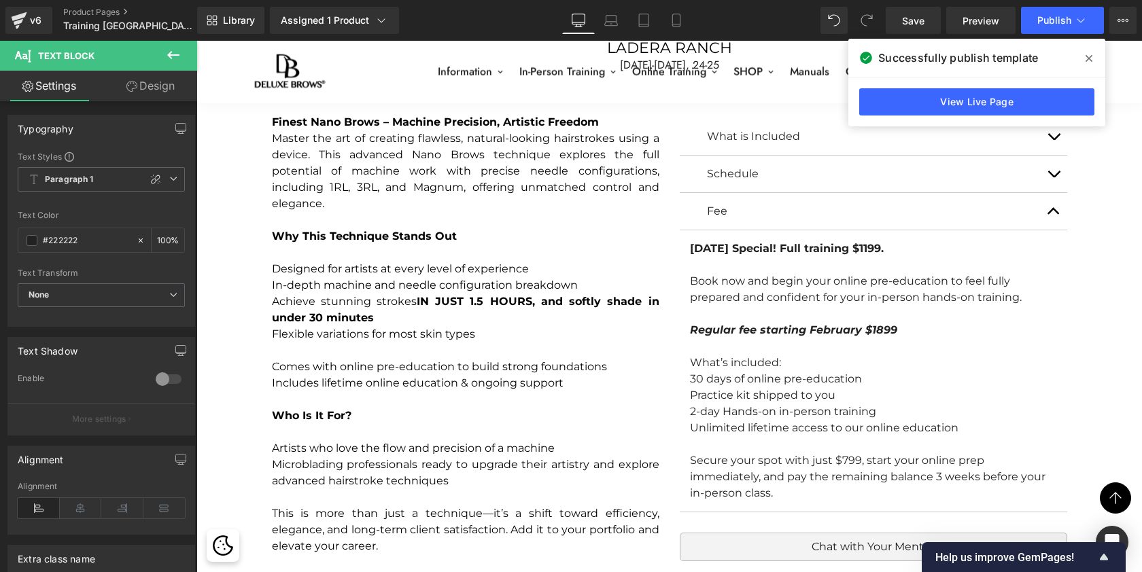
scroll to position [1431, 0]
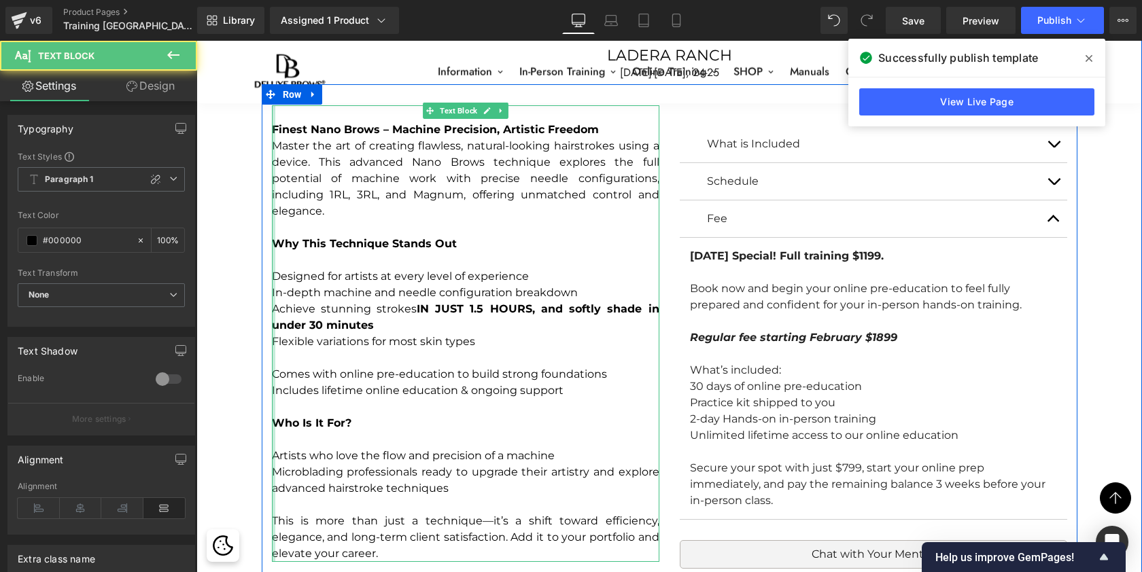
click at [272, 292] on div at bounding box center [273, 333] width 3 height 457
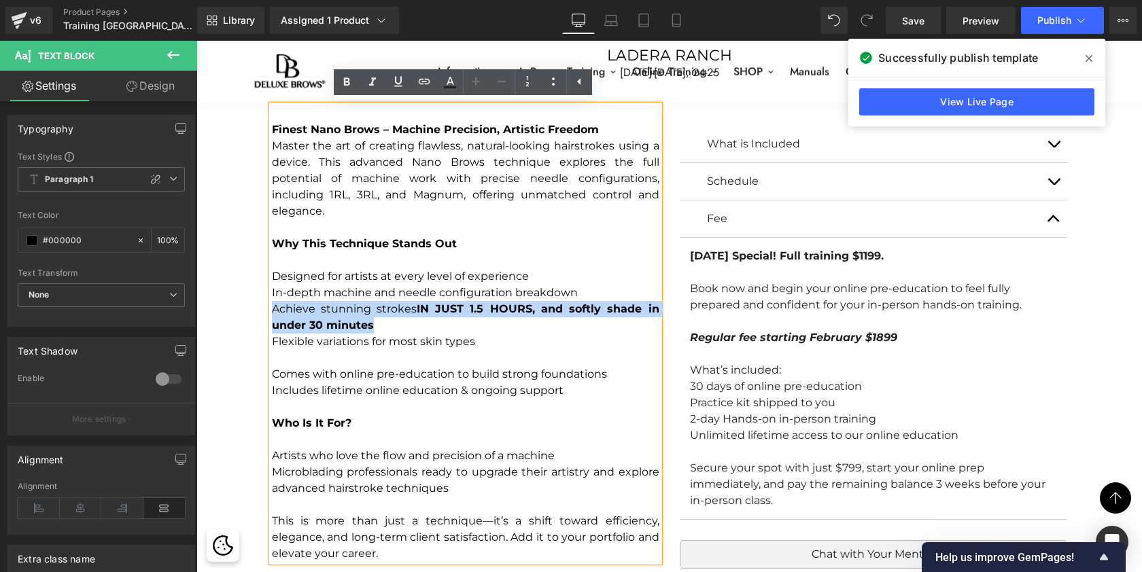
drag, startPoint x: 272, startPoint y: 289, endPoint x: 377, endPoint y: 305, distance: 106.6
click at [377, 305] on p "Achieve stunning strokes IN JUST 1.5 HOURS, and softly shade in under 30 minutes" at bounding box center [466, 317] width 388 height 33
copy p "Achieve stunning strokes IN JUST 1.5 HOURS, and softly shade in under 30 minutes"
